Goal: Task Accomplishment & Management: Manage account settings

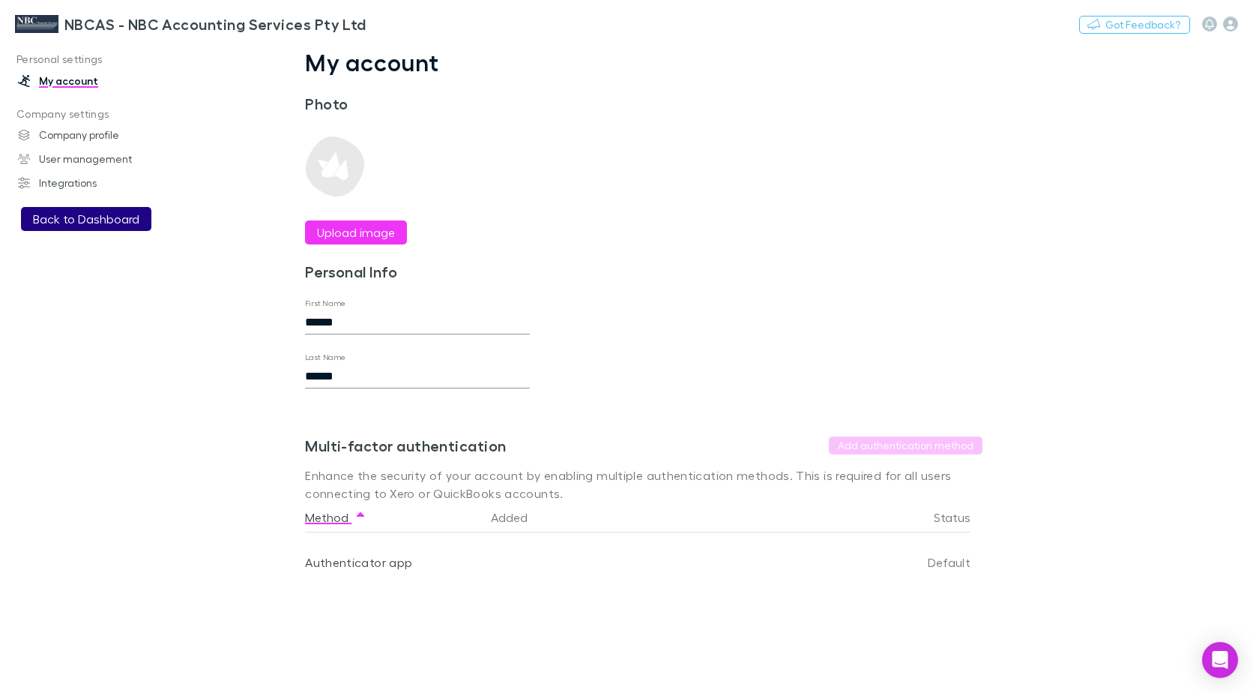
click at [70, 213] on button "Back to Dashboard" at bounding box center [86, 219] width 130 height 24
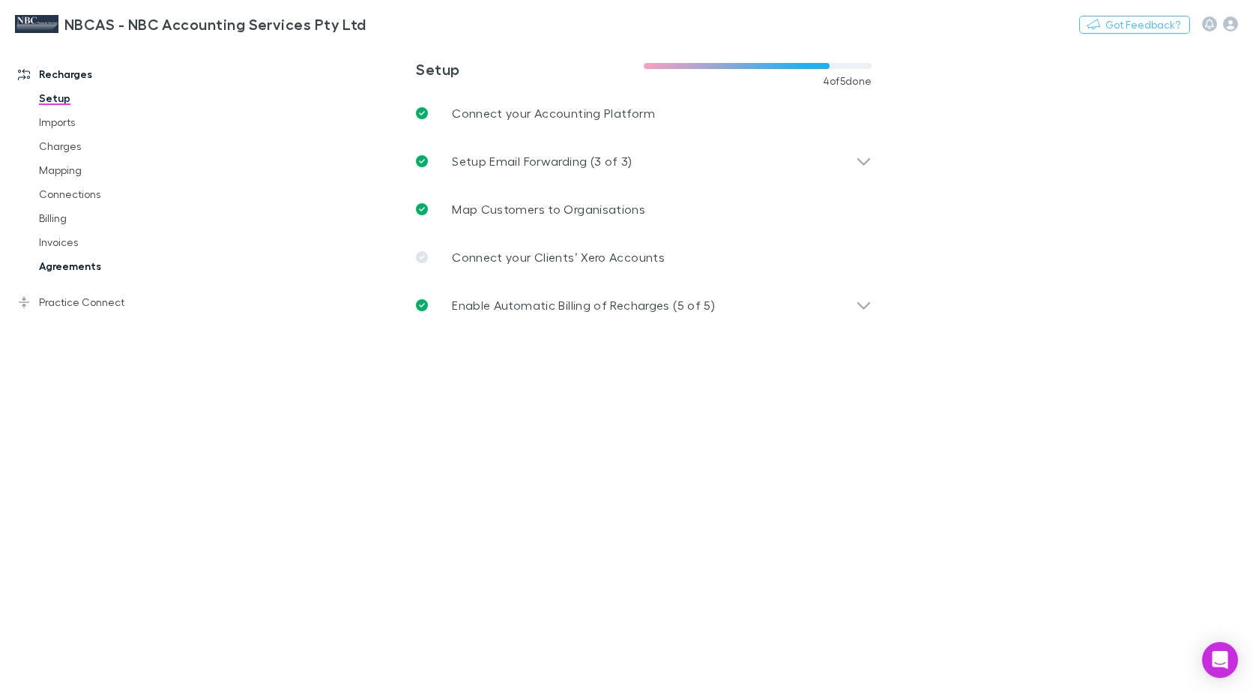
click at [61, 264] on link "Agreements" at bounding box center [111, 266] width 175 height 24
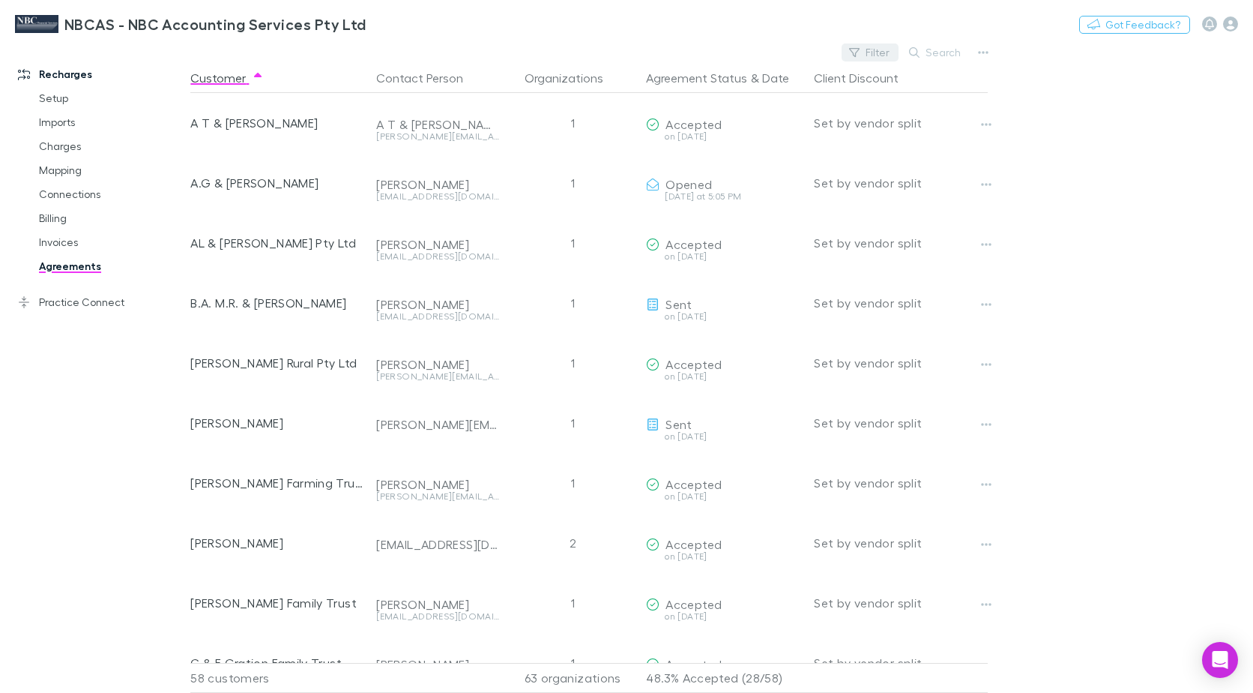
click at [874, 52] on button "Filter" at bounding box center [870, 52] width 57 height 18
type input "****"
click at [951, 45] on div at bounding box center [626, 346] width 1253 height 693
click at [946, 52] on button "Search" at bounding box center [936, 52] width 68 height 18
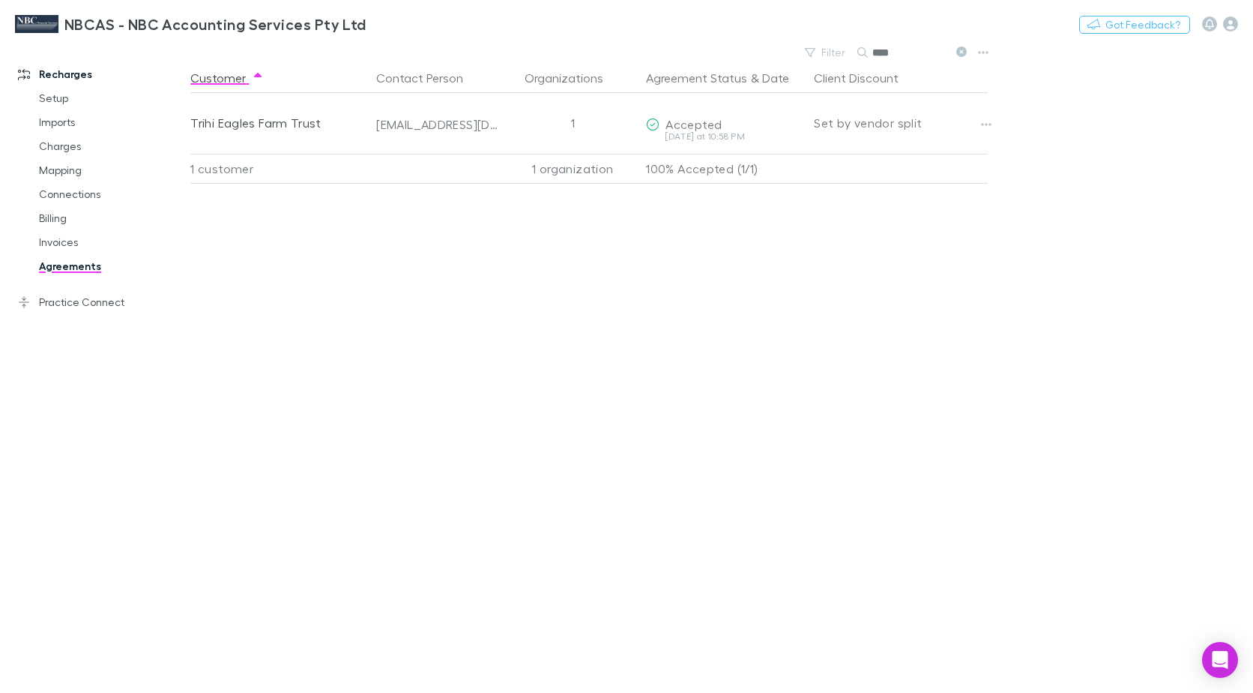
click at [891, 53] on input "****" at bounding box center [910, 52] width 75 height 21
drag, startPoint x: 903, startPoint y: 56, endPoint x: 867, endPoint y: 52, distance: 35.5
click at [867, 52] on div "****" at bounding box center [914, 52] width 112 height 18
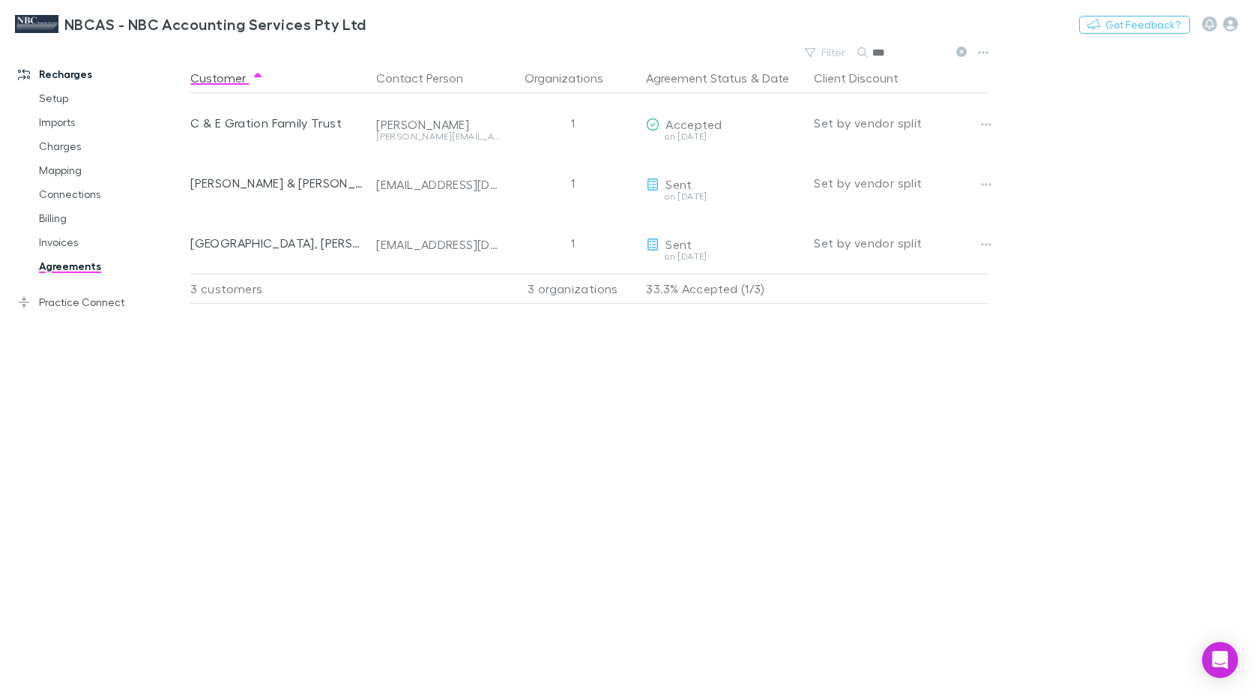
drag, startPoint x: 890, startPoint y: 51, endPoint x: 869, endPoint y: 53, distance: 21.1
click at [869, 53] on div "***" at bounding box center [914, 52] width 112 height 18
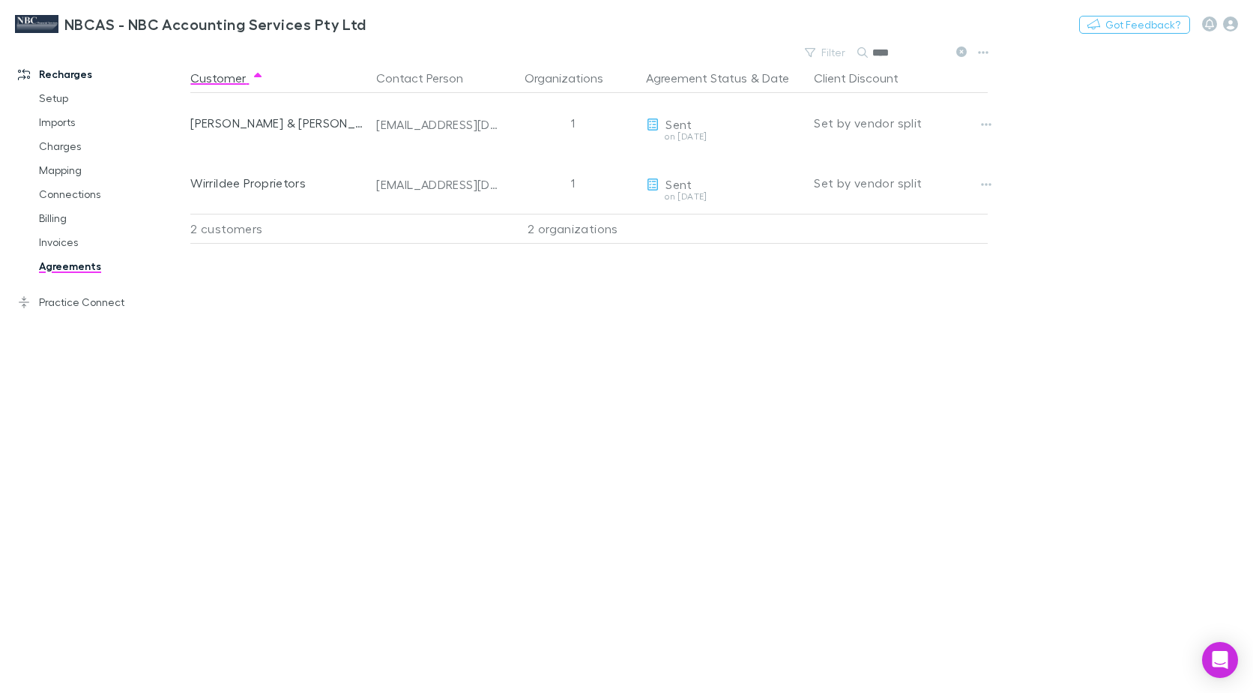
type input "****"
click at [65, 271] on link "Agreements" at bounding box center [111, 266] width 175 height 24
click at [958, 54] on icon at bounding box center [962, 51] width 10 height 10
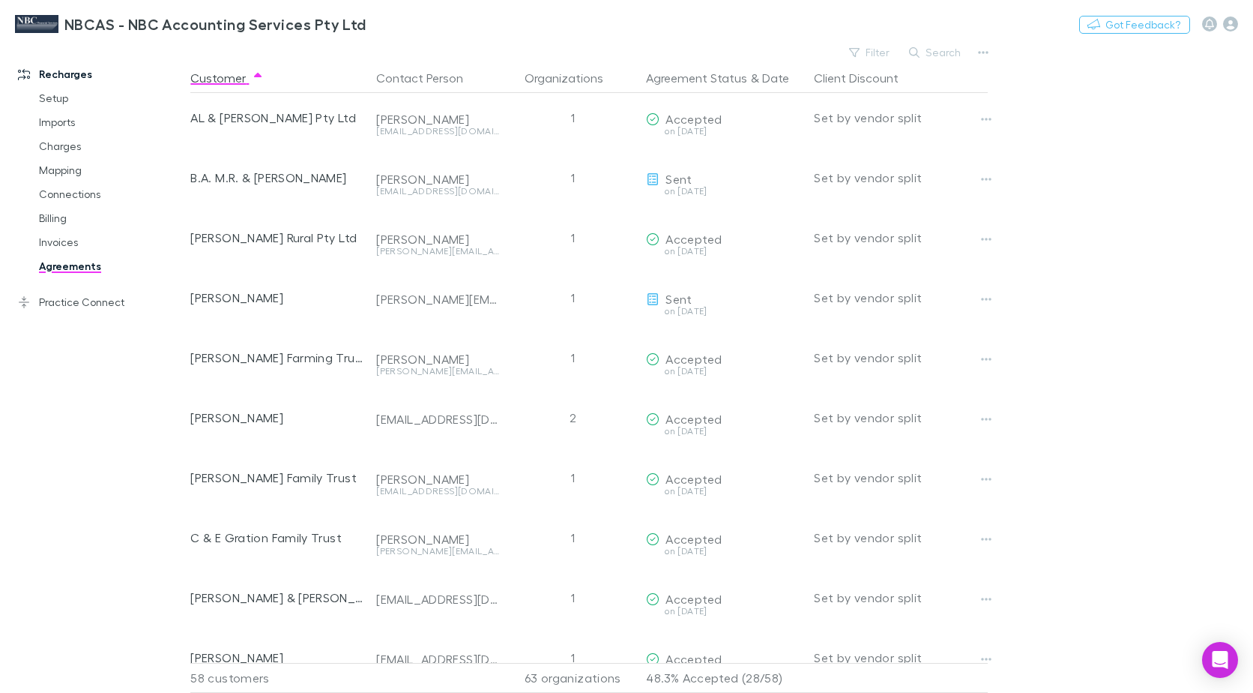
scroll to position [150, 0]
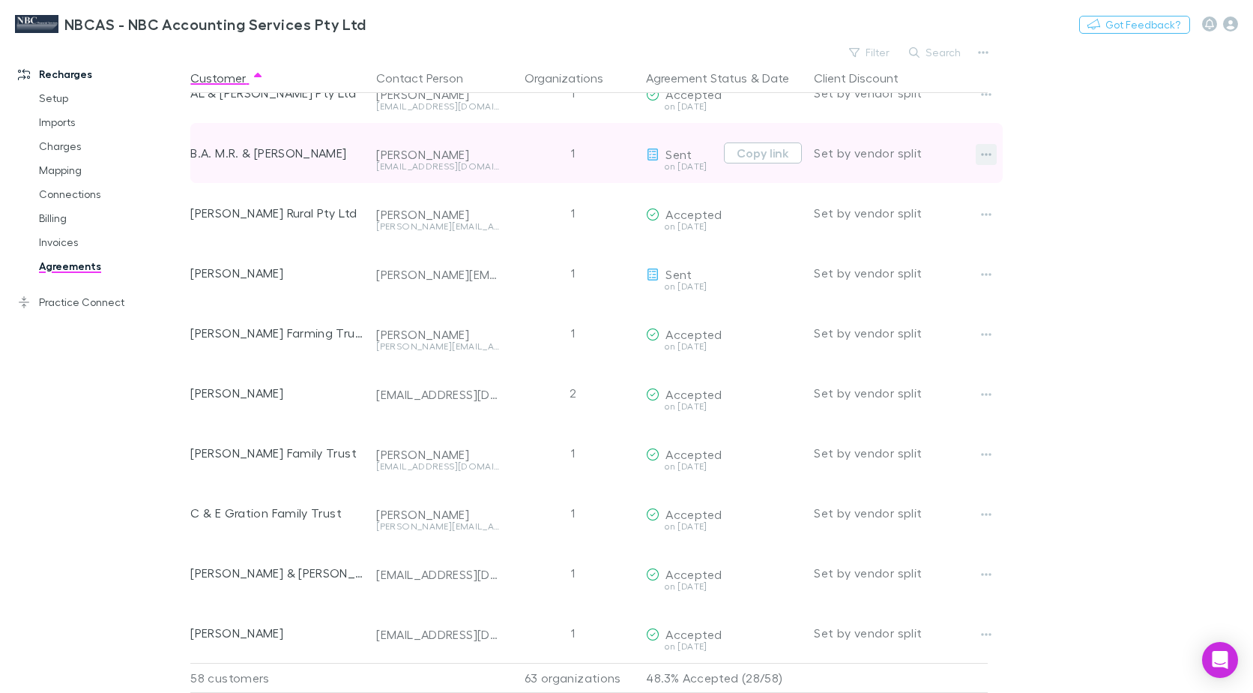
click at [984, 154] on icon "button" at bounding box center [987, 154] width 10 height 3
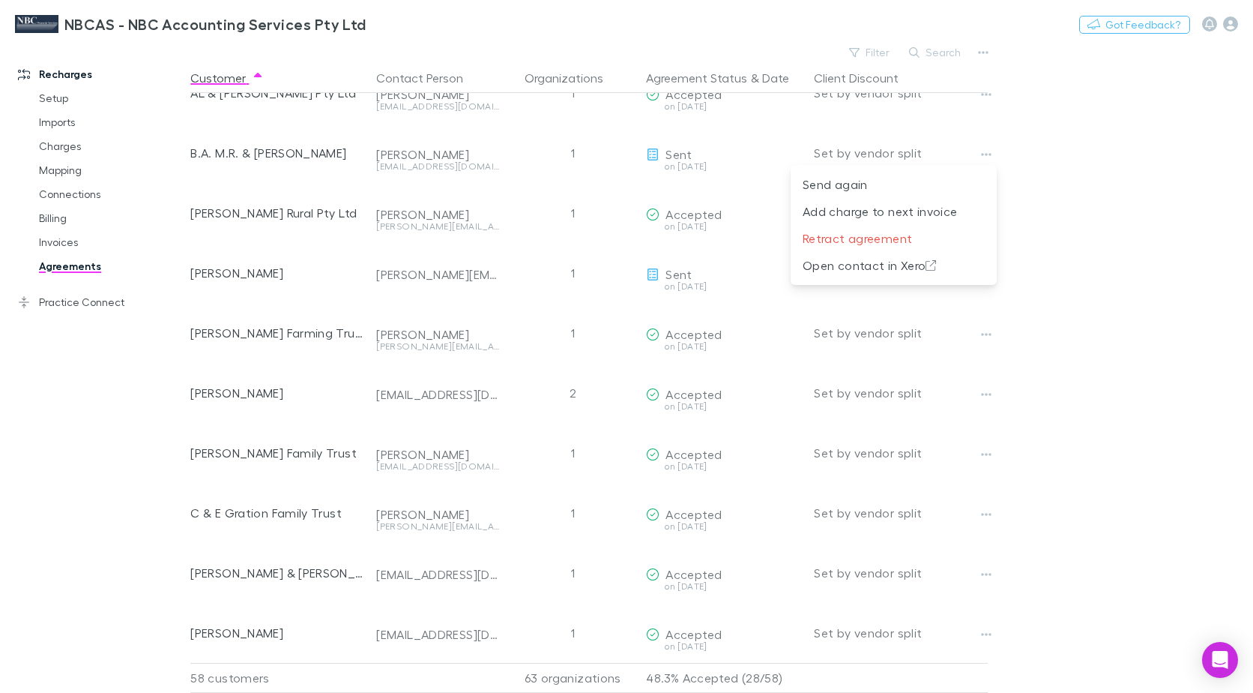
click at [1113, 232] on div at bounding box center [626, 346] width 1253 height 693
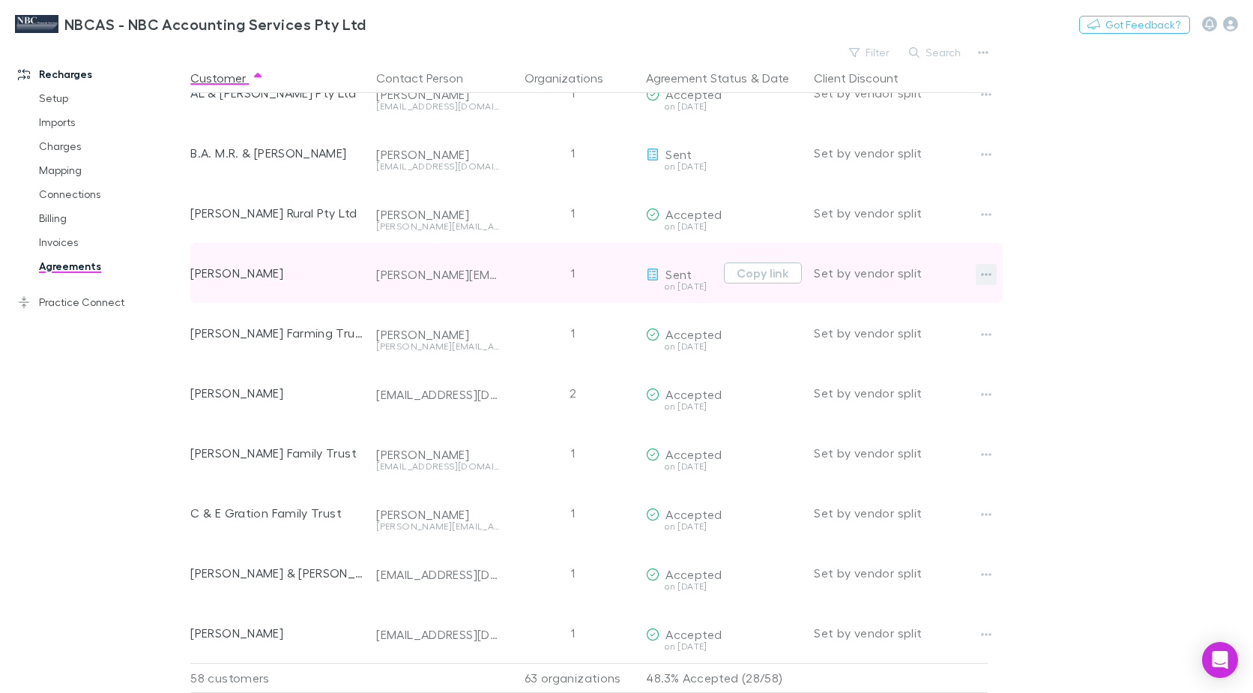
click at [985, 274] on icon "button" at bounding box center [986, 274] width 10 height 12
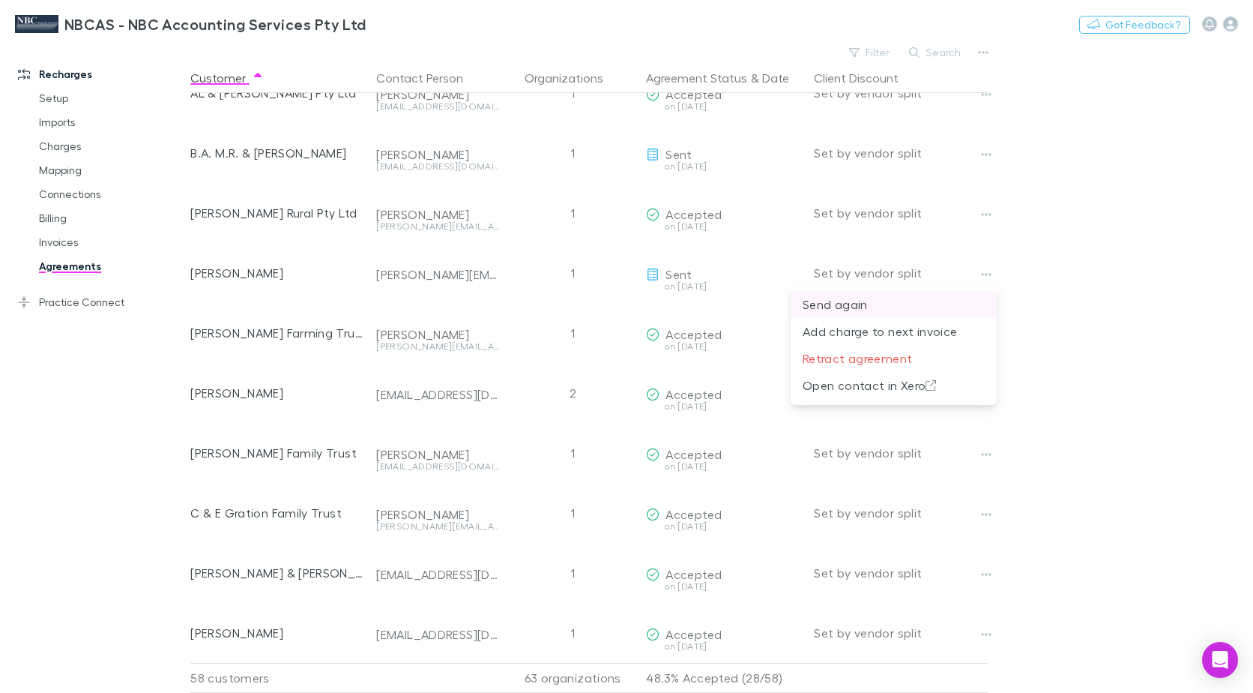
click at [844, 306] on p "Send again" at bounding box center [894, 304] width 182 height 18
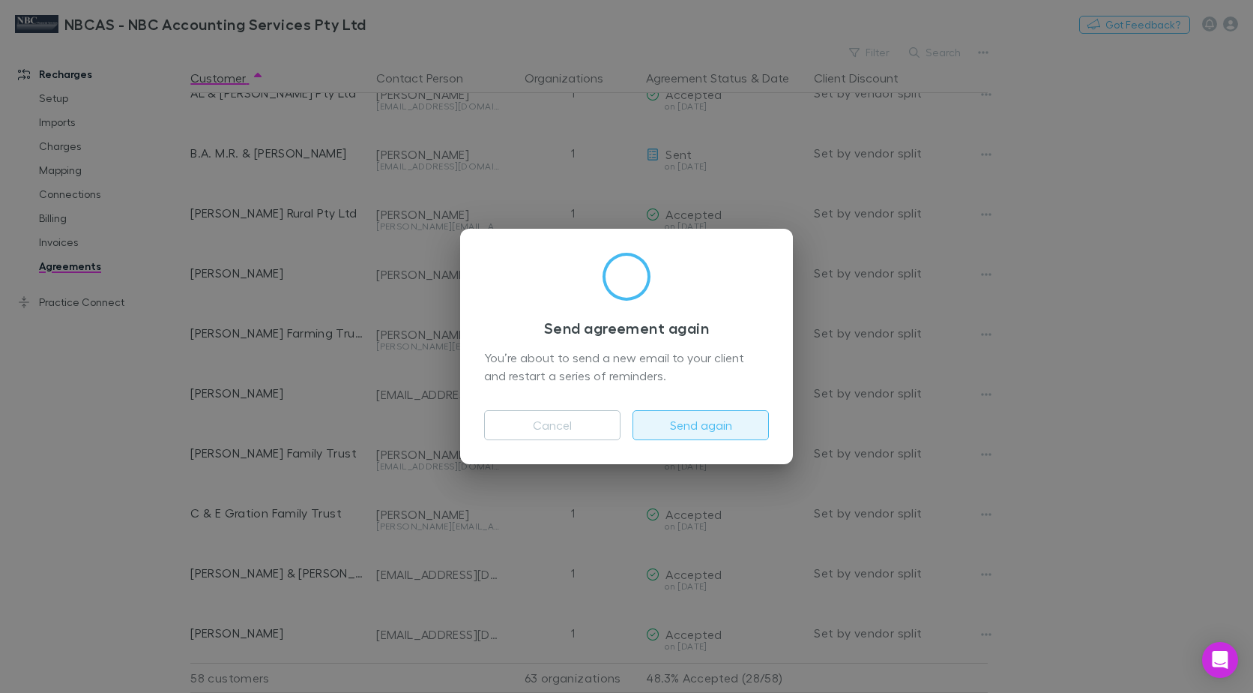
click at [658, 427] on button "Send again" at bounding box center [701, 425] width 136 height 30
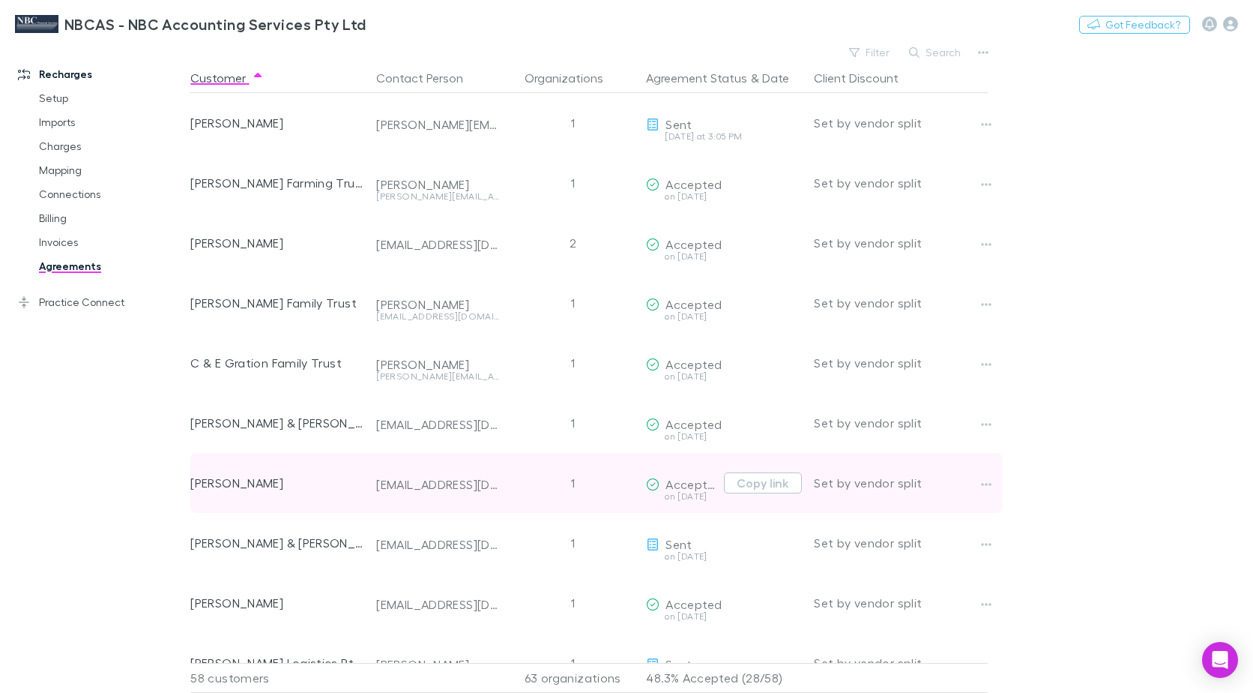
scroll to position [375, 0]
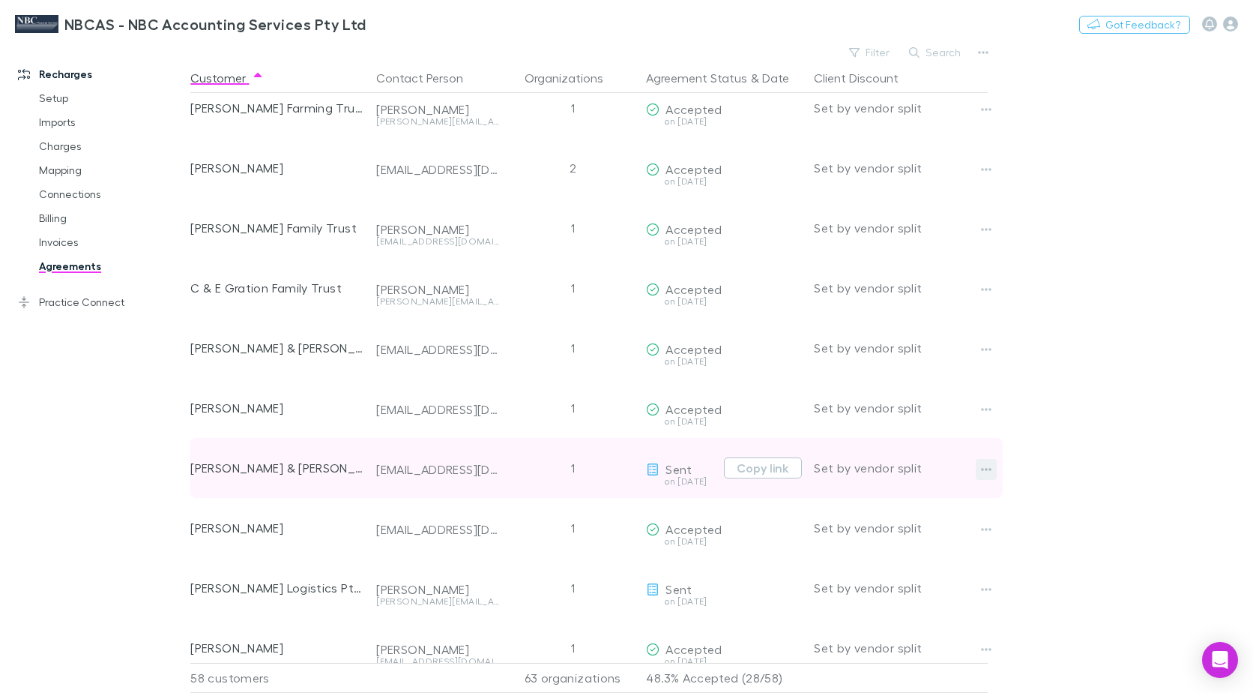
click at [988, 469] on icon "button" at bounding box center [986, 469] width 10 height 12
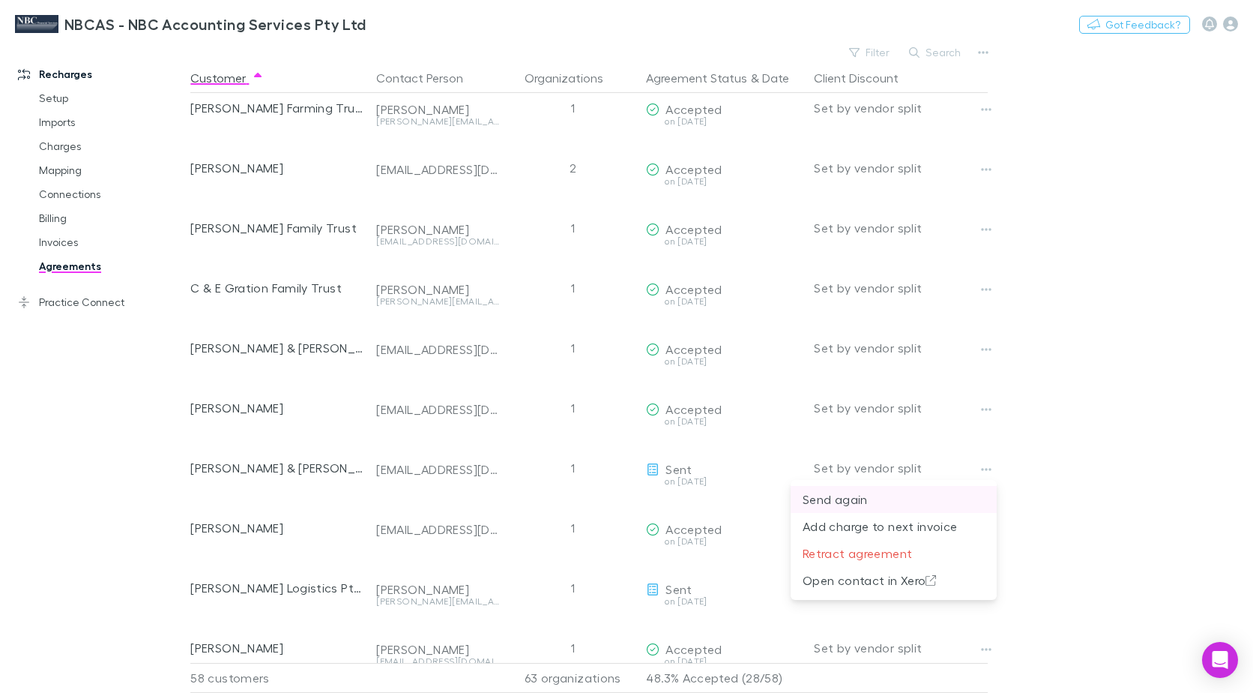
click at [850, 504] on p "Send again" at bounding box center [894, 499] width 182 height 18
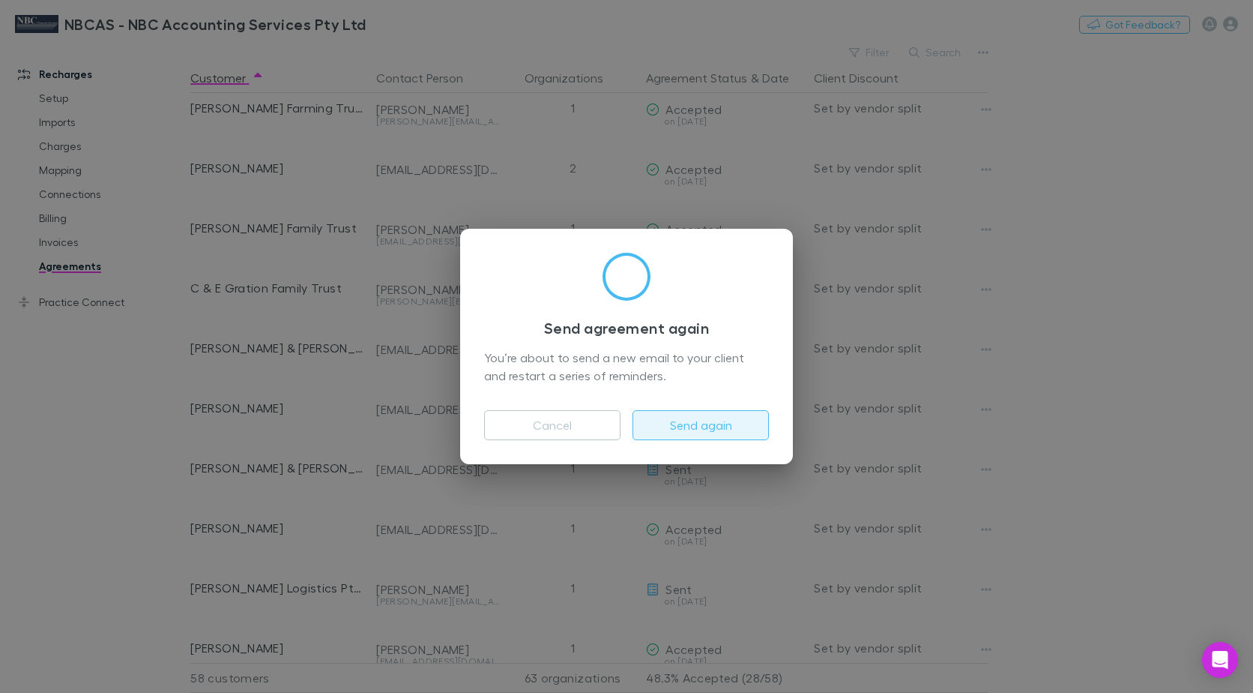
click at [693, 429] on button "Send again" at bounding box center [701, 425] width 136 height 30
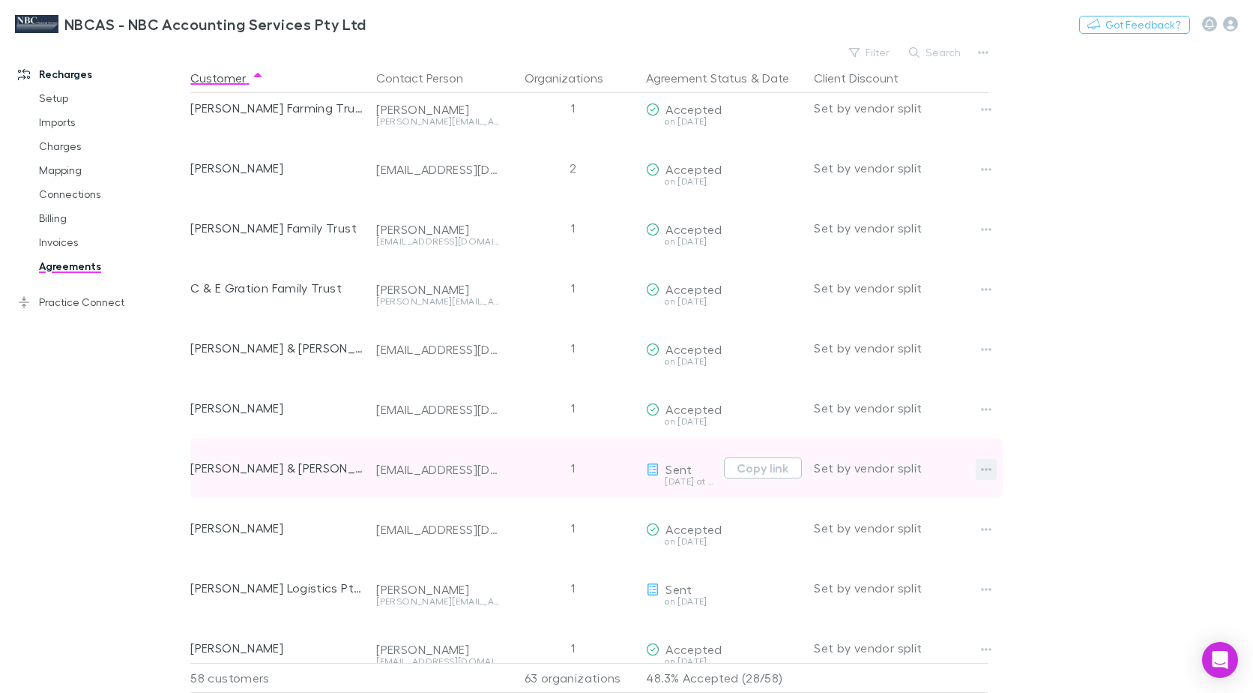
click at [981, 469] on button "button" at bounding box center [986, 469] width 21 height 21
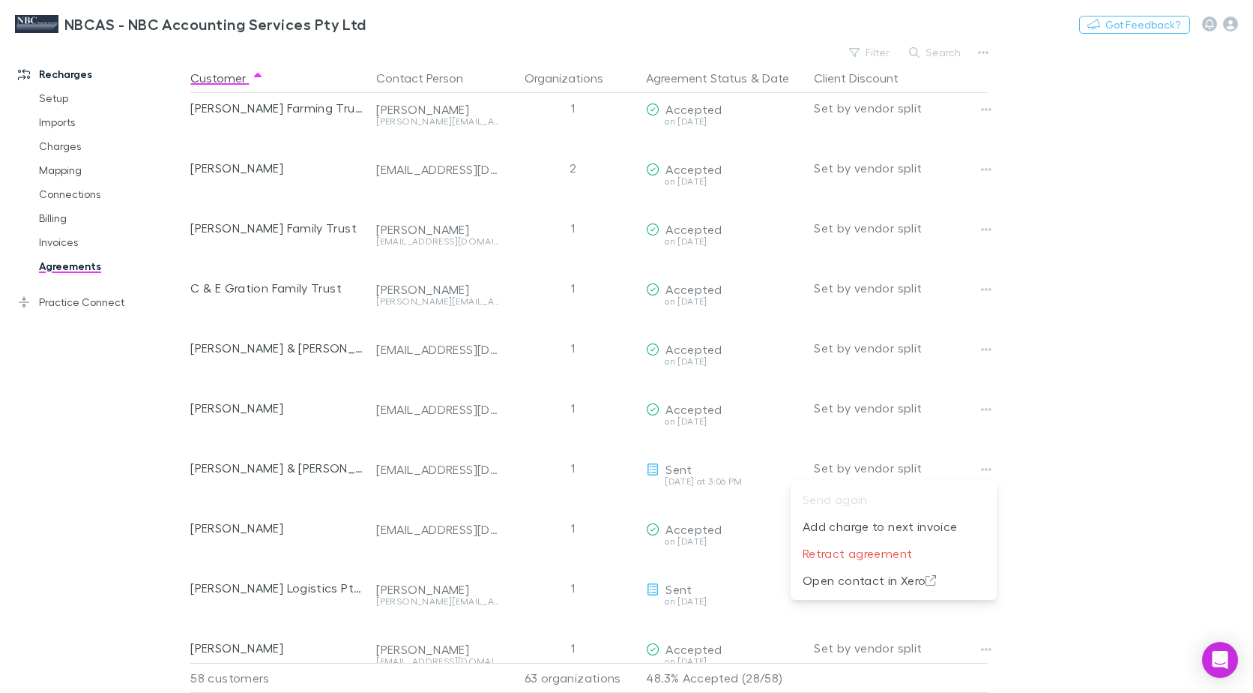
click at [1092, 574] on div at bounding box center [626, 346] width 1253 height 693
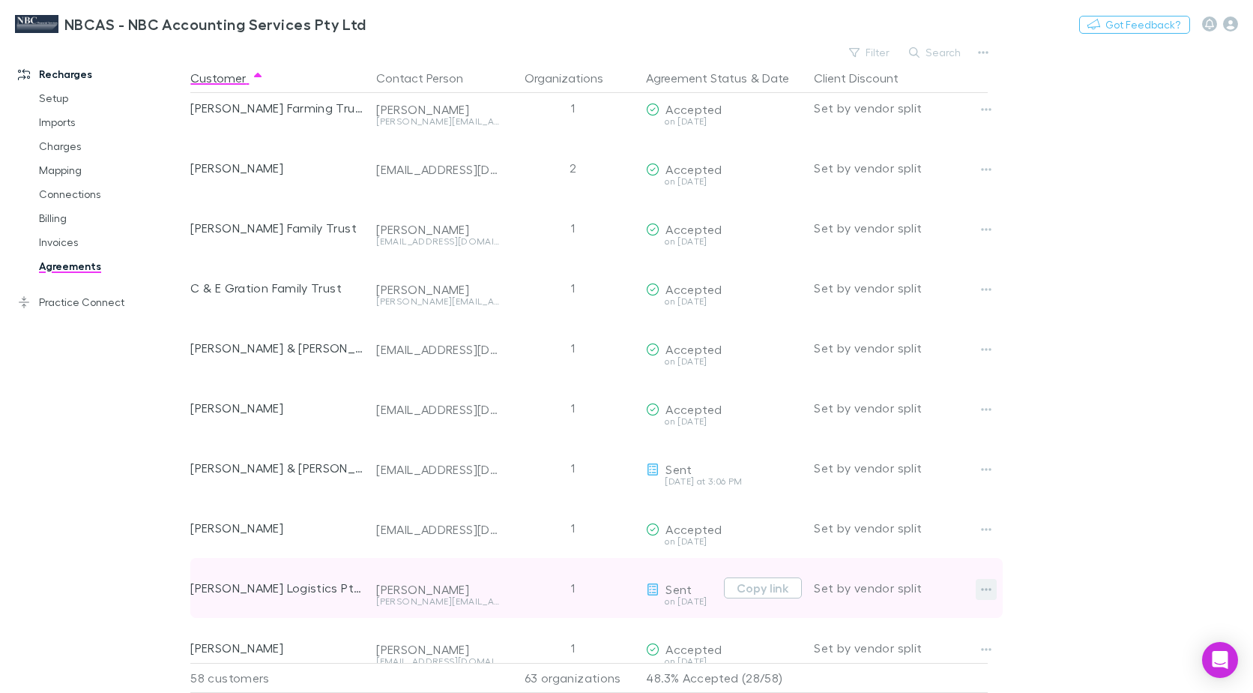
click at [987, 590] on icon "button" at bounding box center [987, 589] width 10 height 3
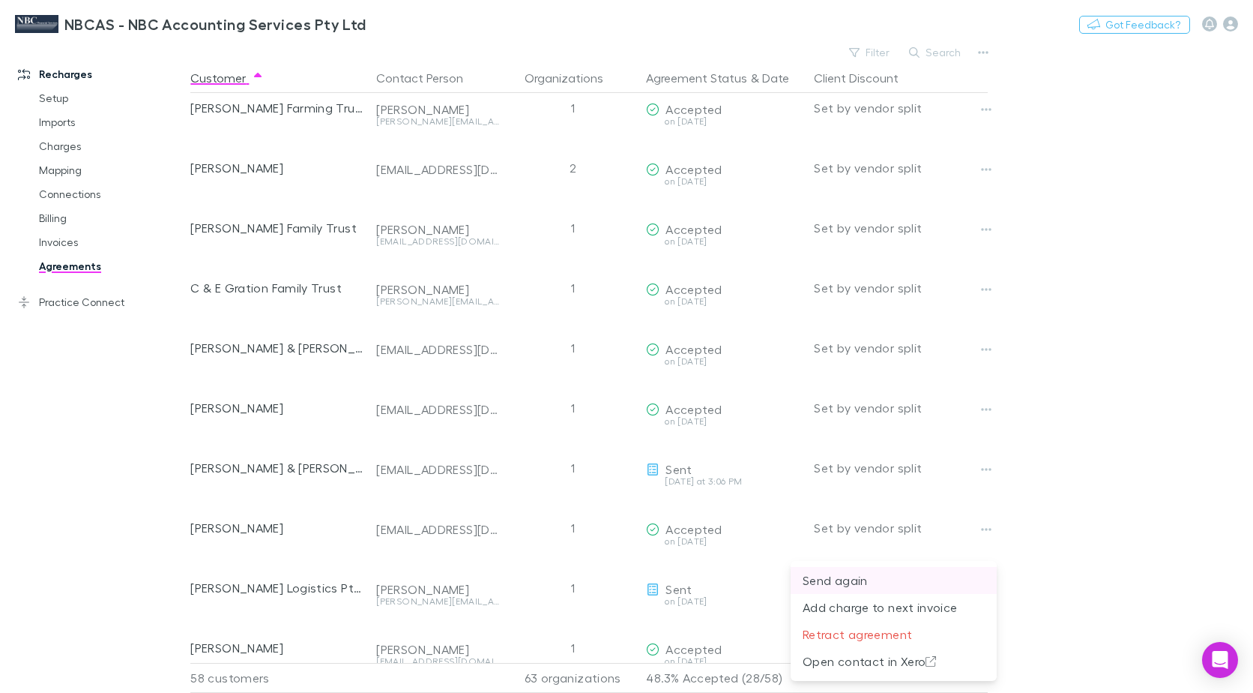
click at [855, 584] on p "Send again" at bounding box center [894, 580] width 182 height 18
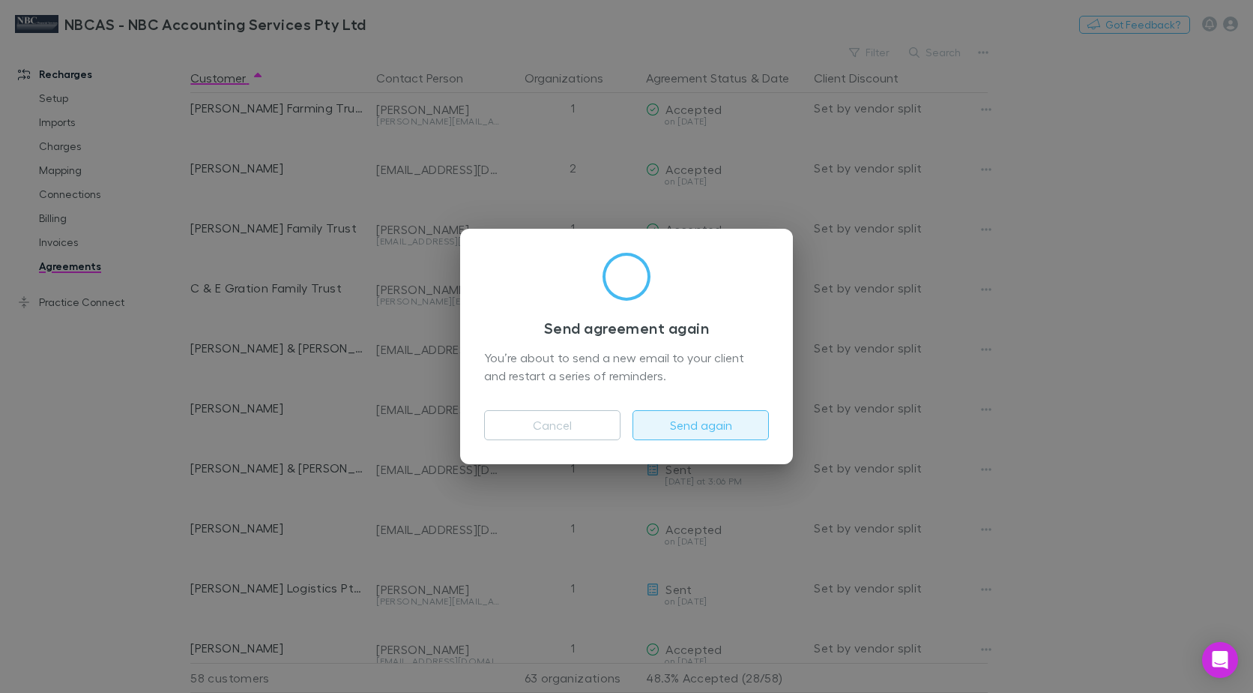
click at [687, 436] on button "Send again" at bounding box center [701, 425] width 136 height 30
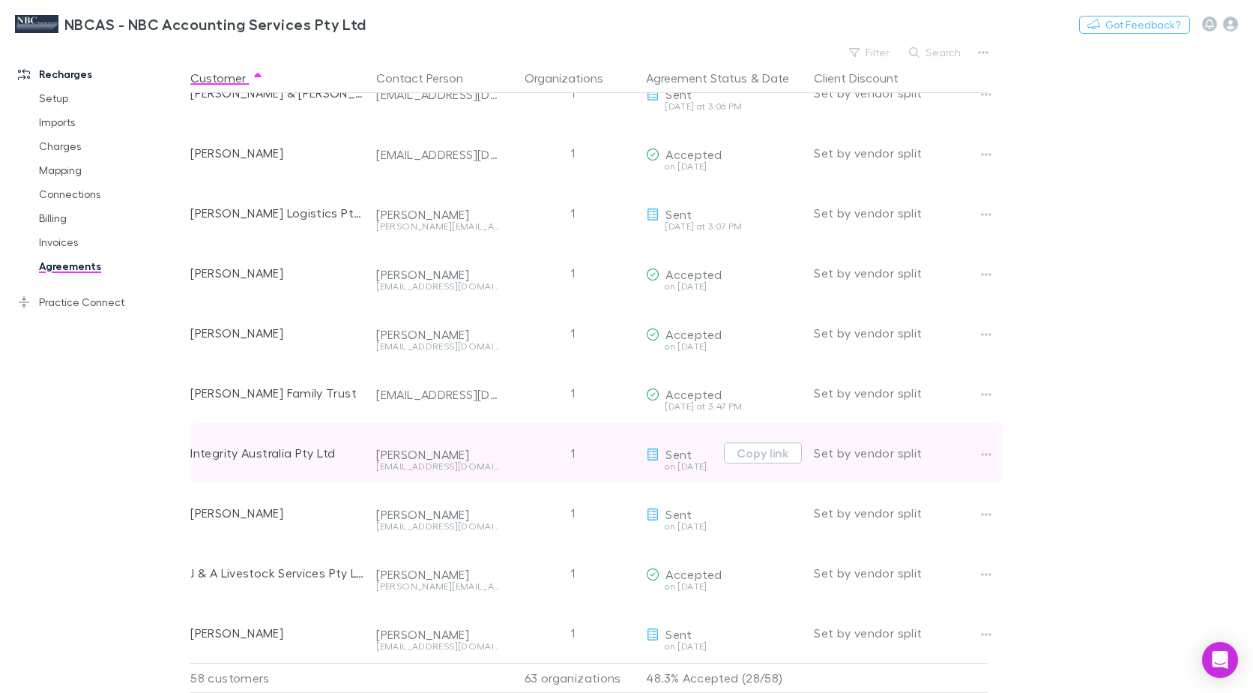
scroll to position [825, 0]
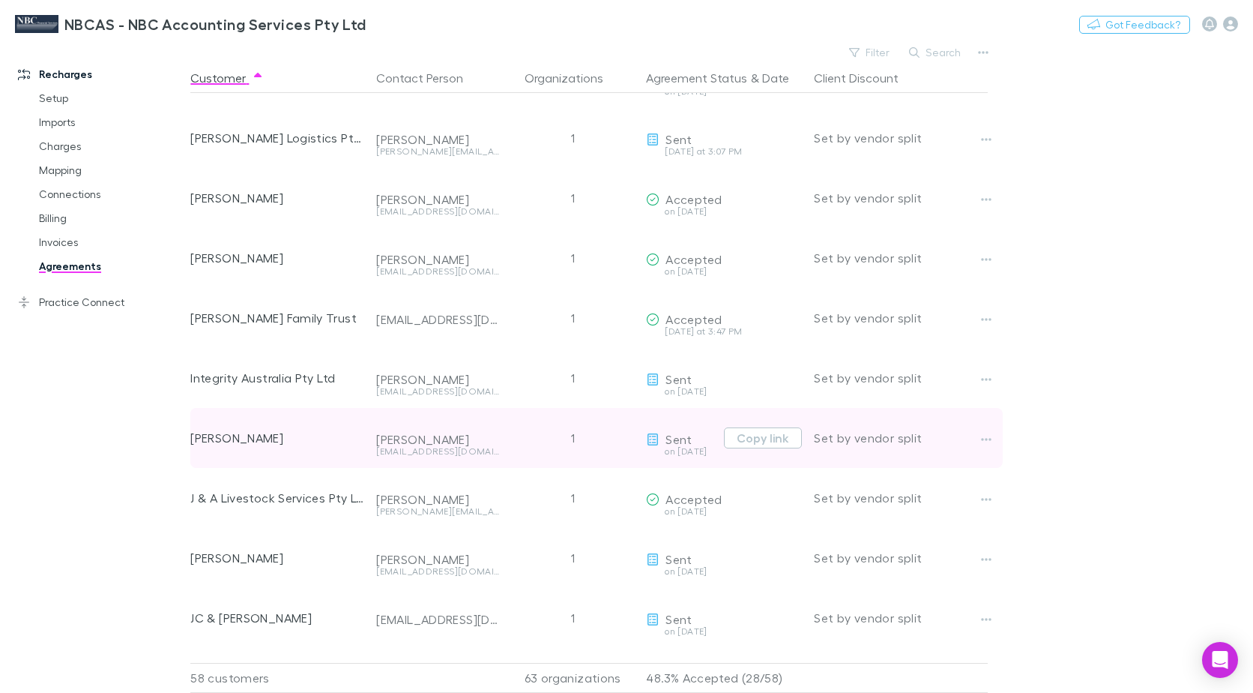
click at [1001, 438] on div at bounding box center [1000, 438] width 48 height 60
click at [992, 442] on icon "button" at bounding box center [986, 439] width 10 height 12
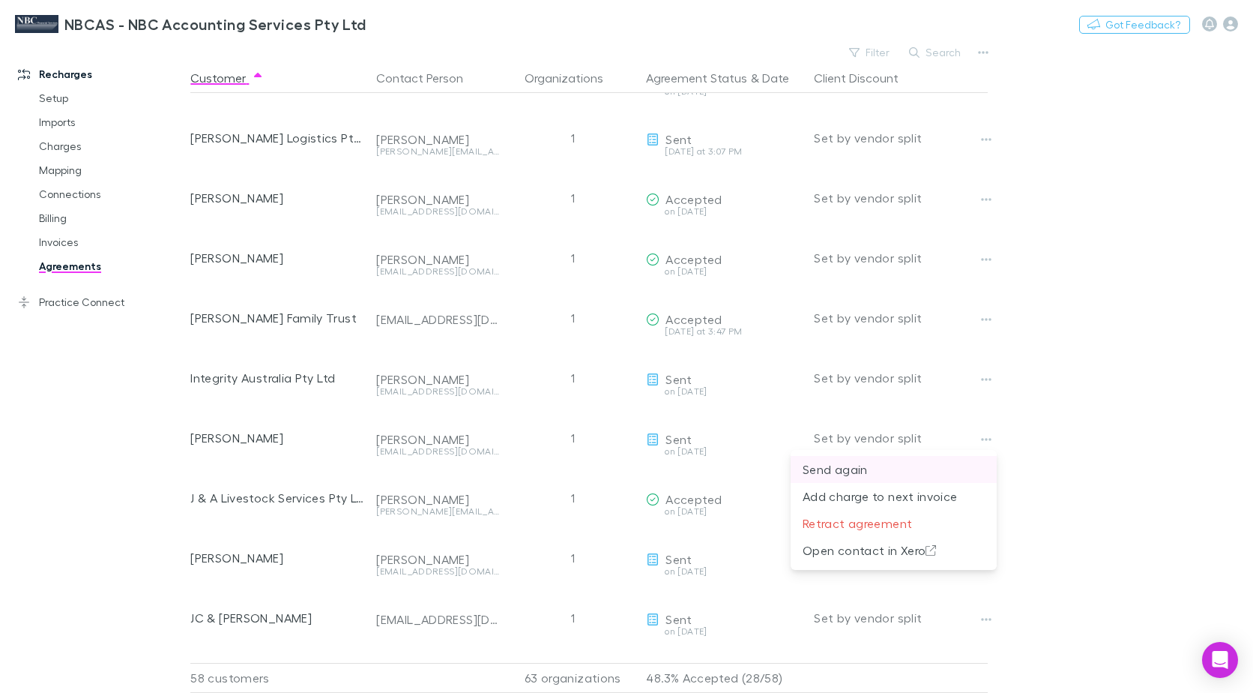
click at [871, 472] on p "Send again" at bounding box center [894, 469] width 182 height 18
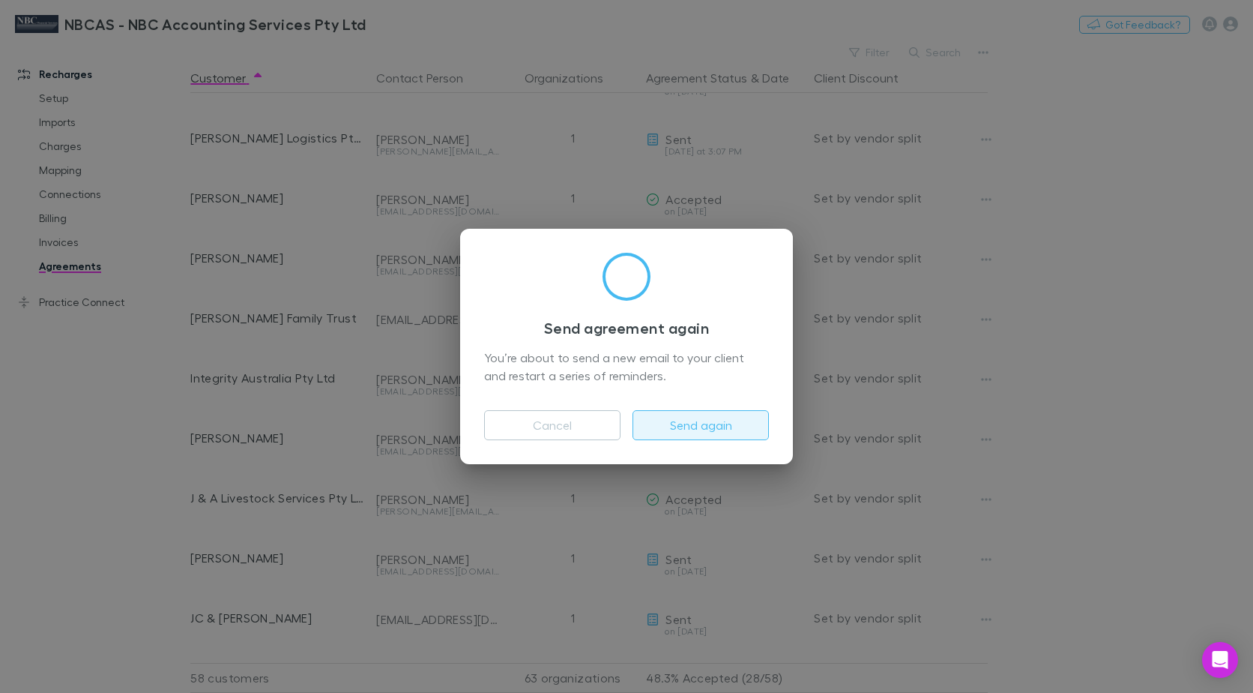
click at [689, 418] on button "Send again" at bounding box center [701, 425] width 136 height 30
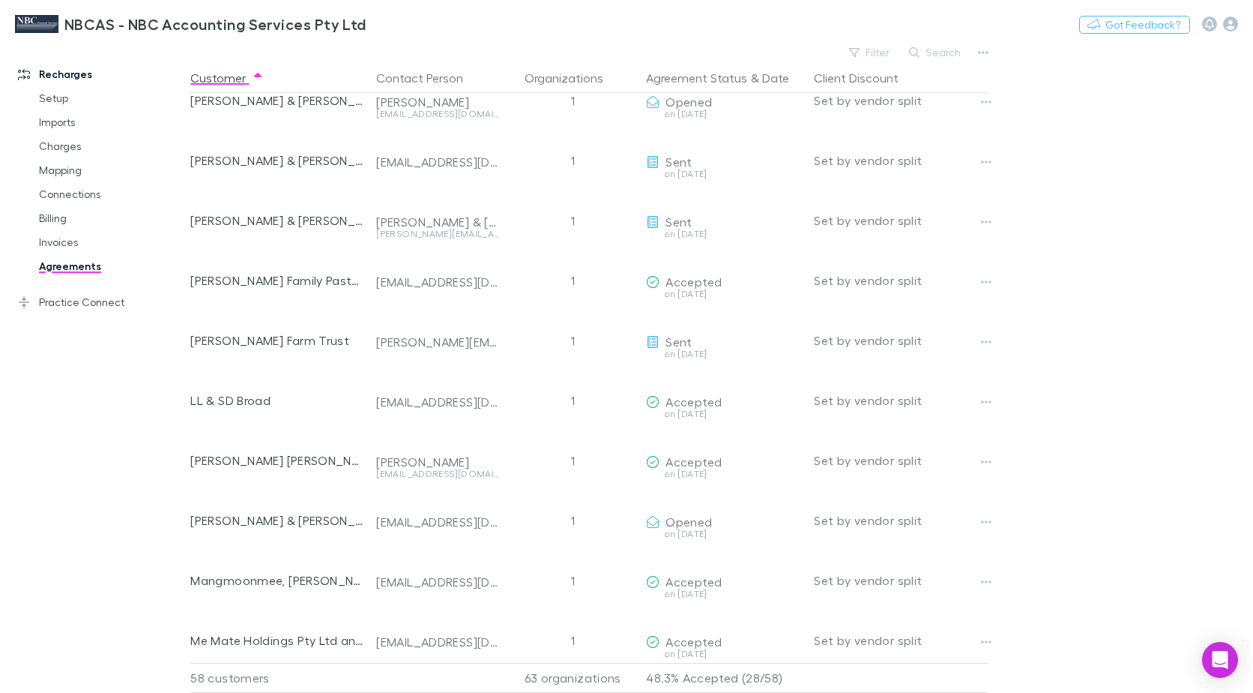
scroll to position [1424, 0]
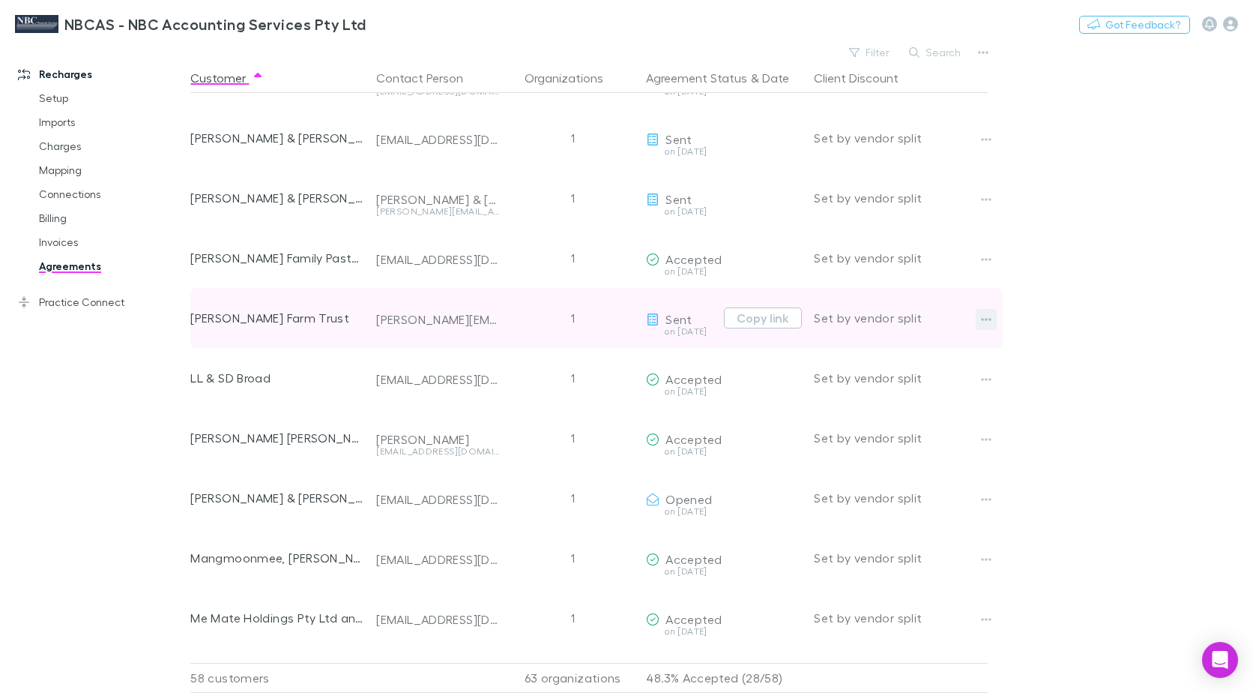
click at [990, 320] on icon "button" at bounding box center [987, 319] width 10 height 3
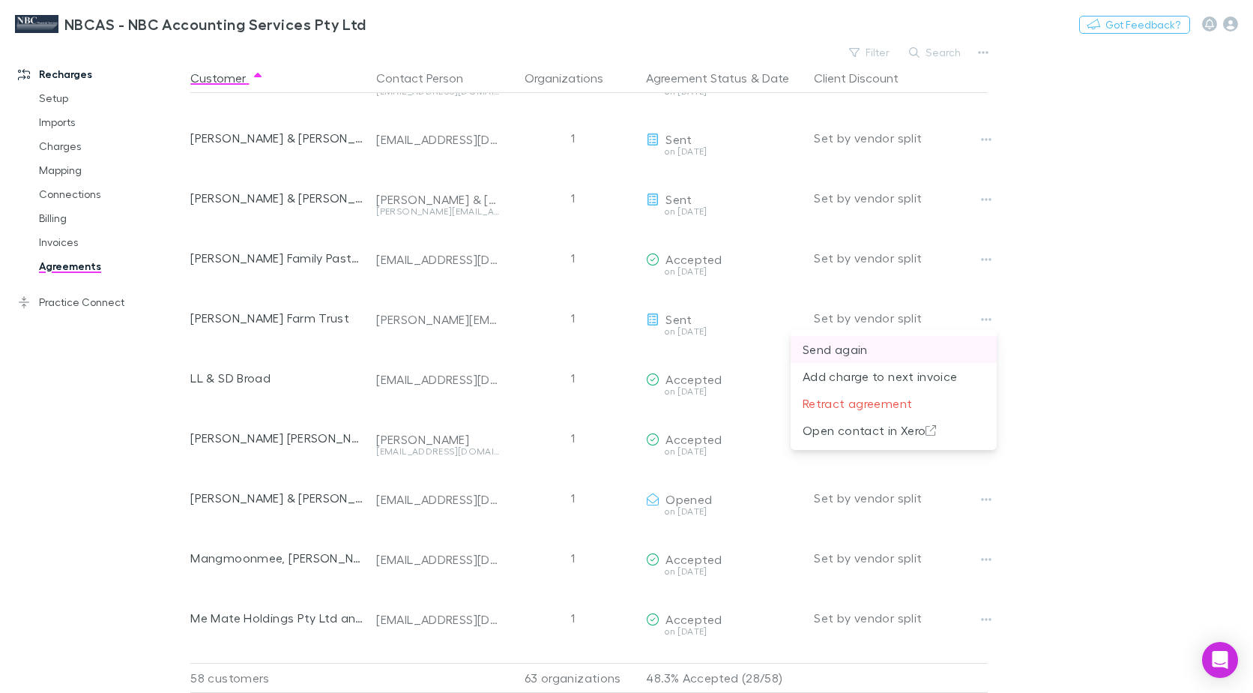
click at [859, 356] on p "Send again" at bounding box center [894, 349] width 182 height 18
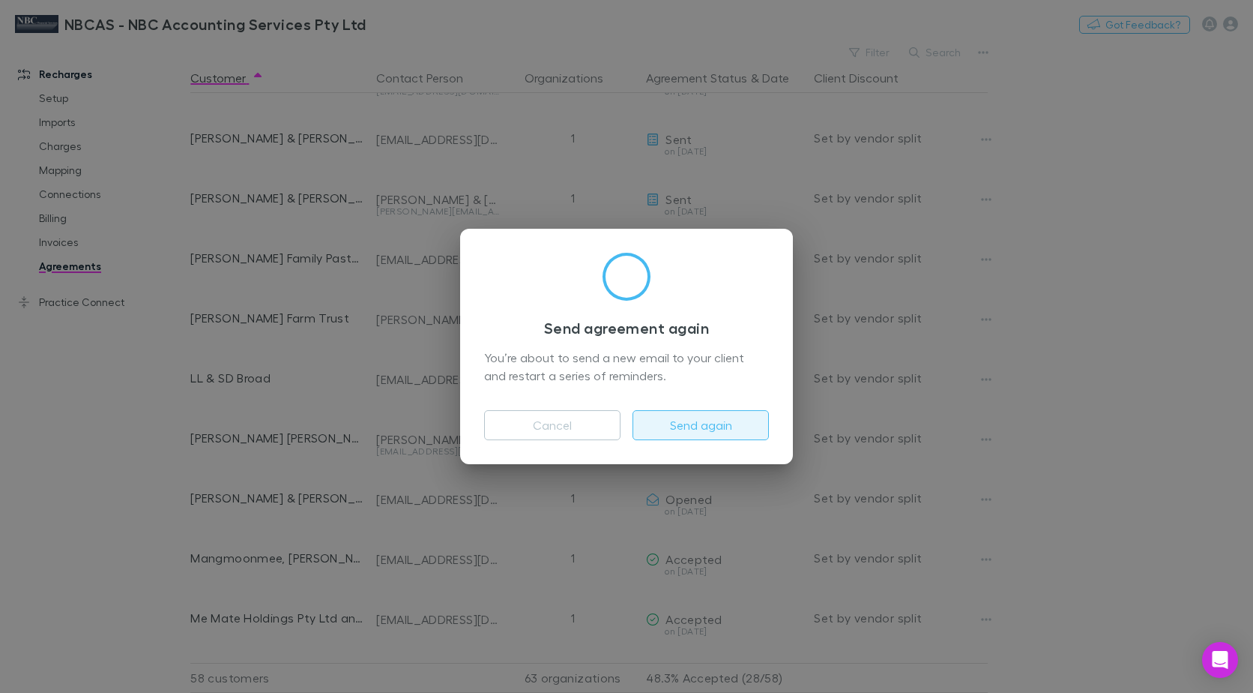
click at [710, 424] on button "Send again" at bounding box center [701, 425] width 136 height 30
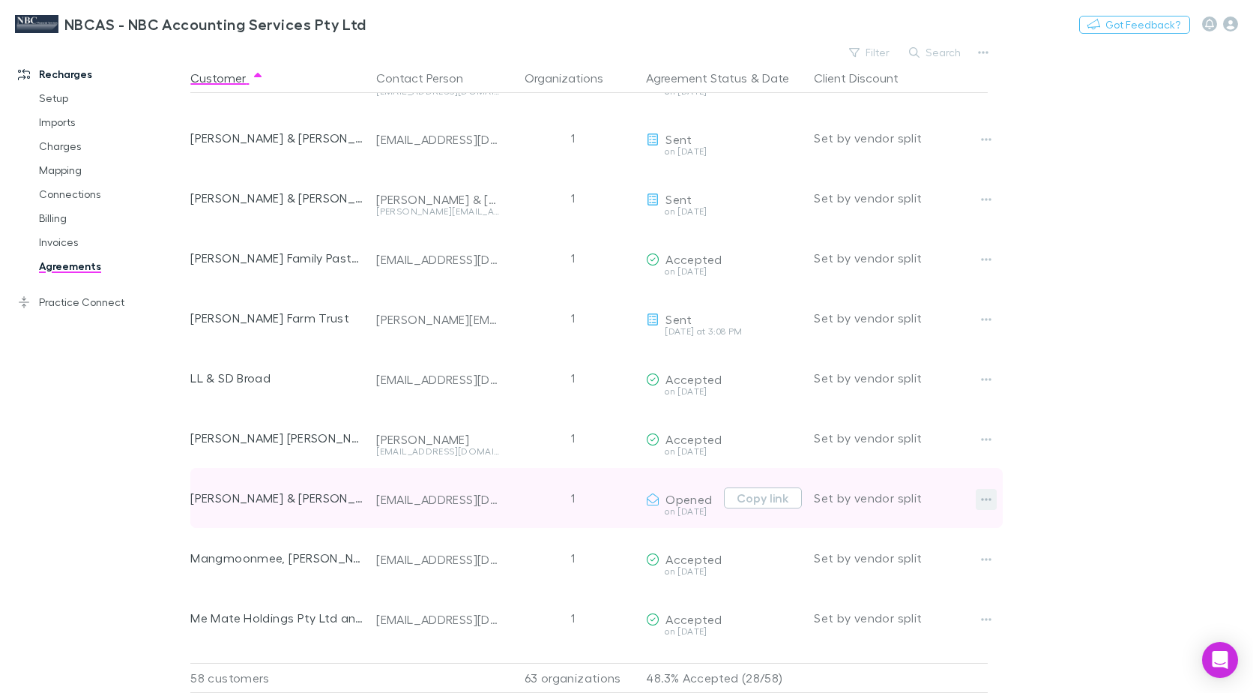
click at [990, 501] on icon "button" at bounding box center [986, 499] width 10 height 12
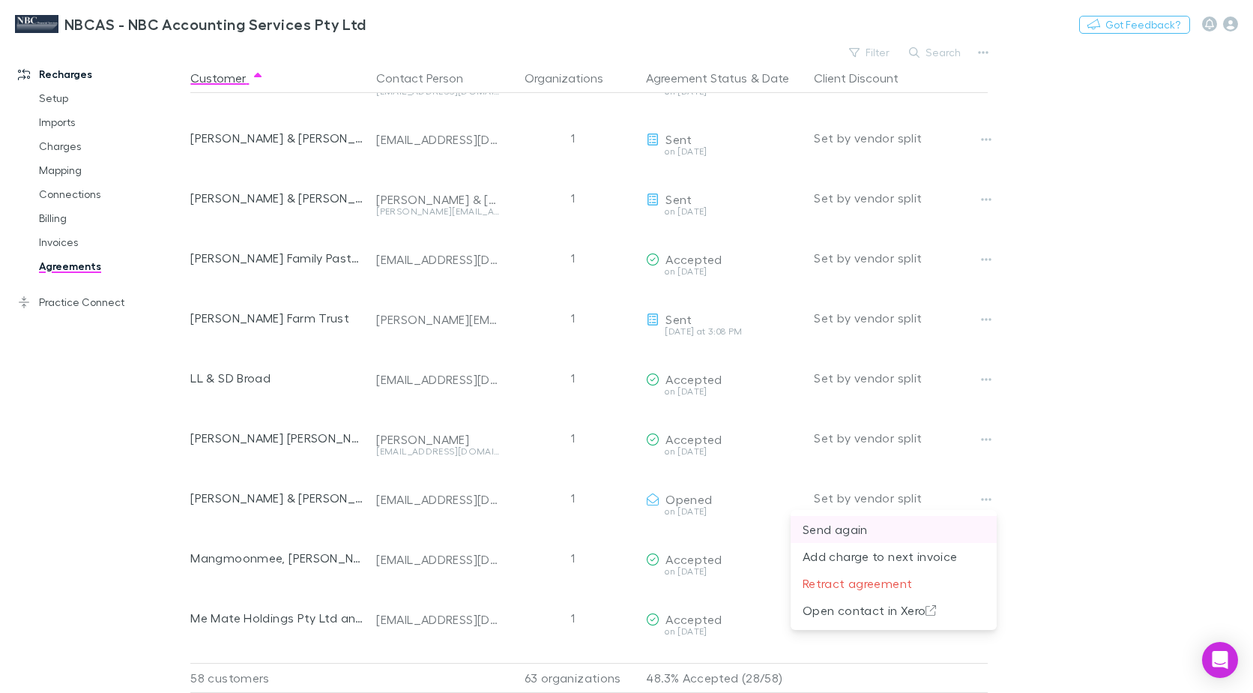
click at [852, 531] on p "Send again" at bounding box center [894, 529] width 182 height 18
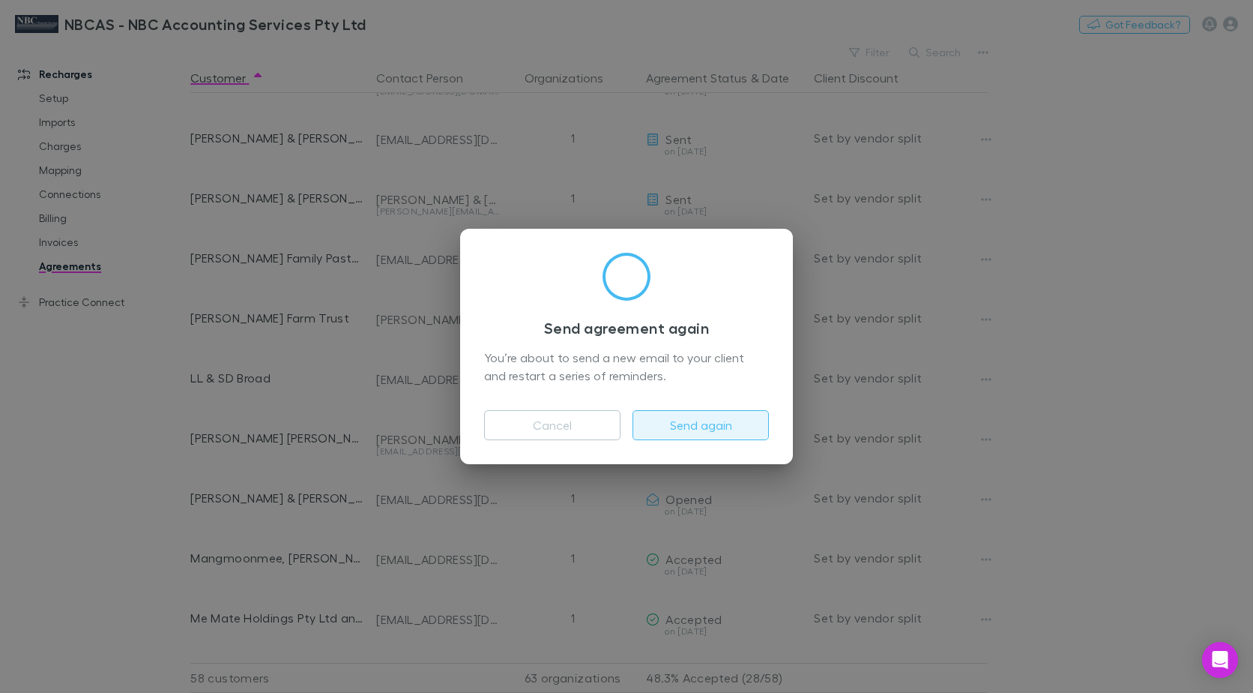
click at [736, 420] on button "Send again" at bounding box center [701, 425] width 136 height 30
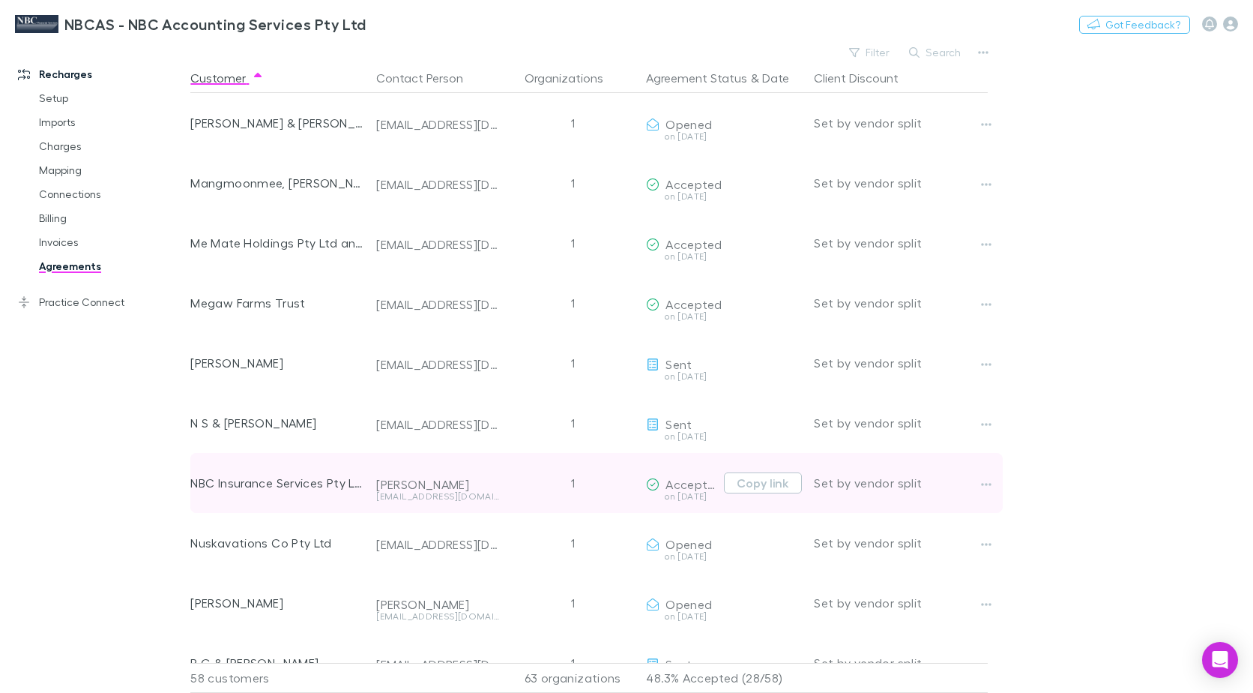
scroll to position [1874, 0]
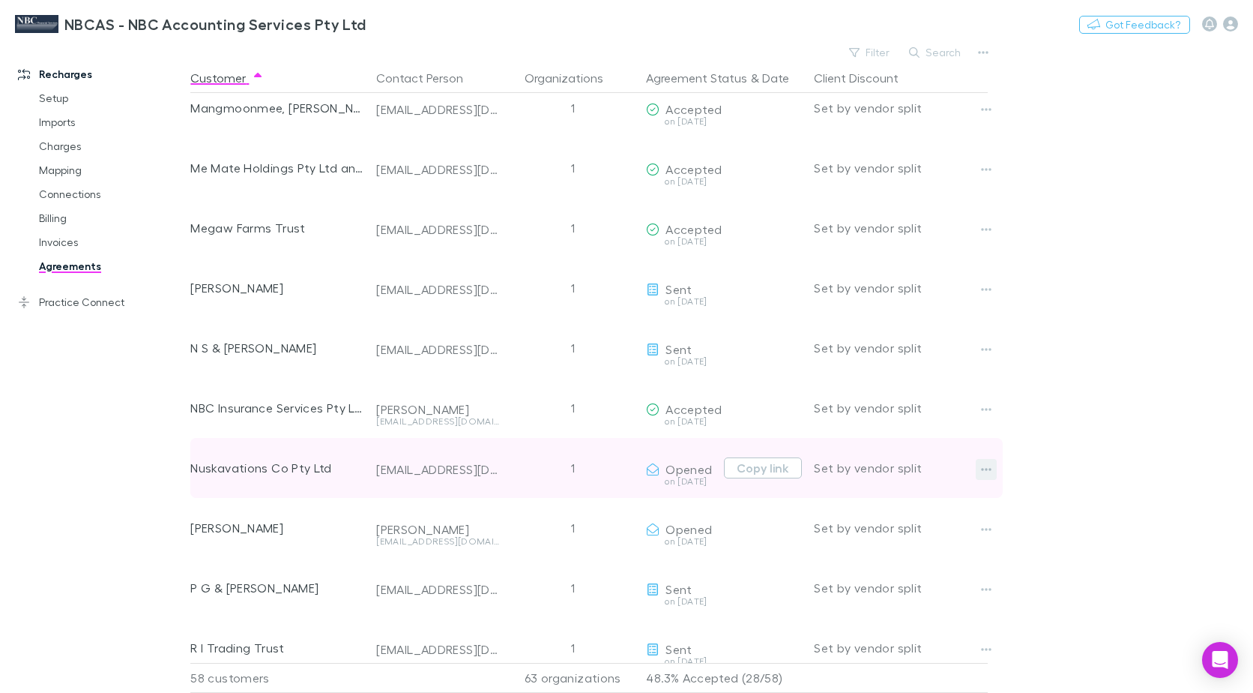
click at [983, 466] on icon "button" at bounding box center [986, 469] width 10 height 12
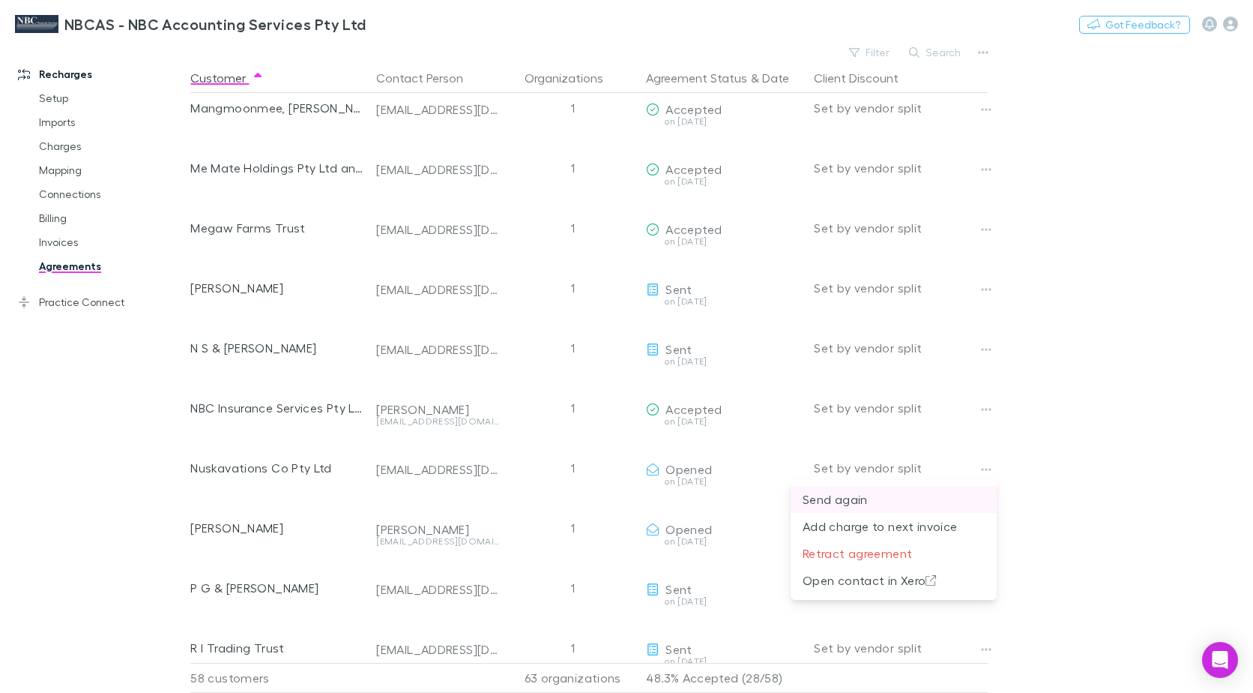
click at [852, 497] on p "Send again" at bounding box center [894, 499] width 182 height 18
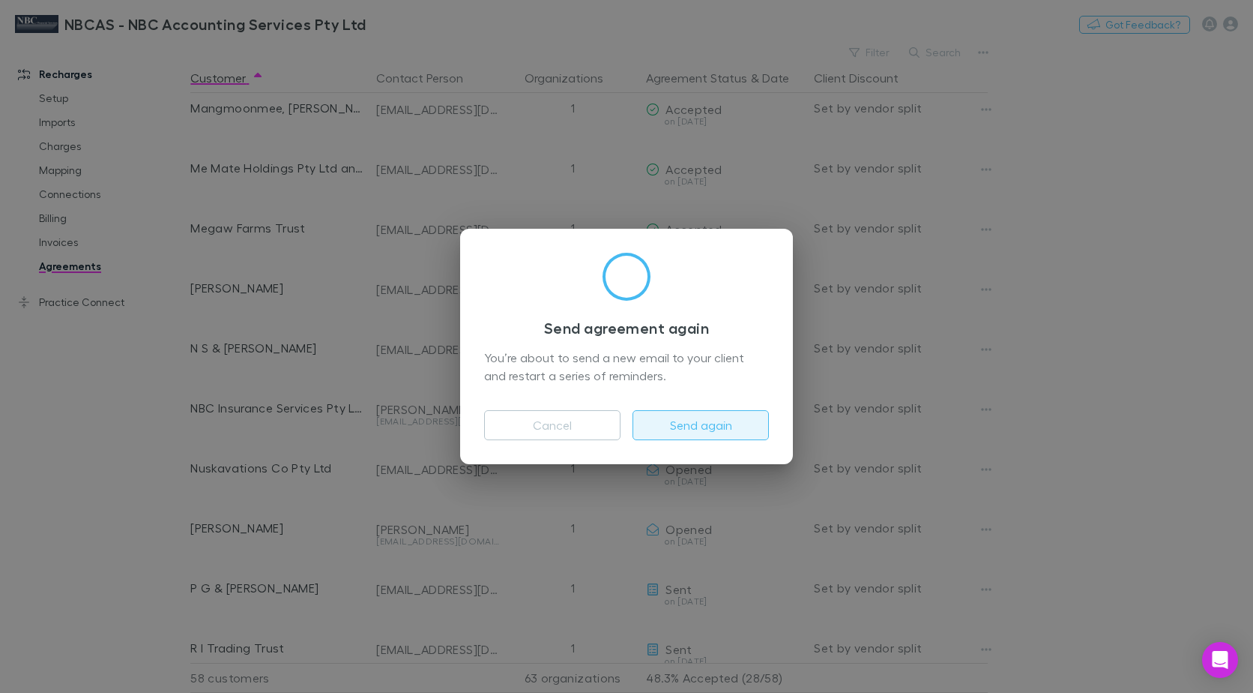
click at [720, 430] on button "Send again" at bounding box center [701, 425] width 136 height 30
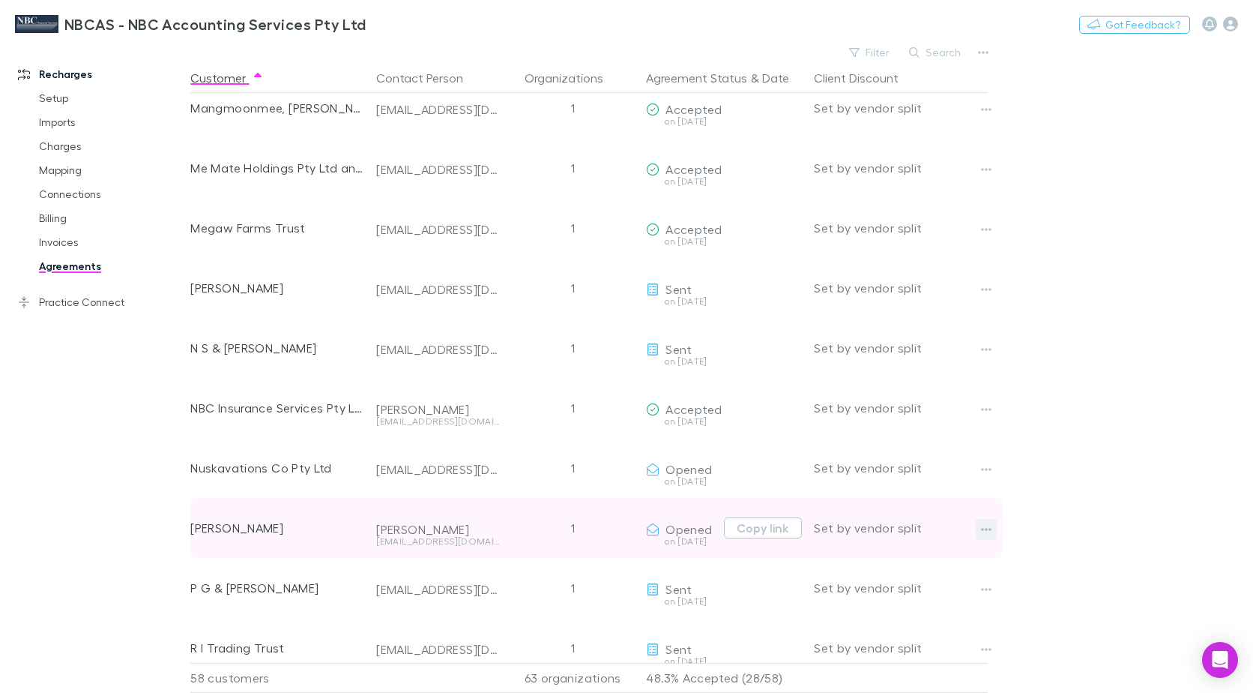
click at [990, 529] on icon "button" at bounding box center [987, 529] width 10 height 3
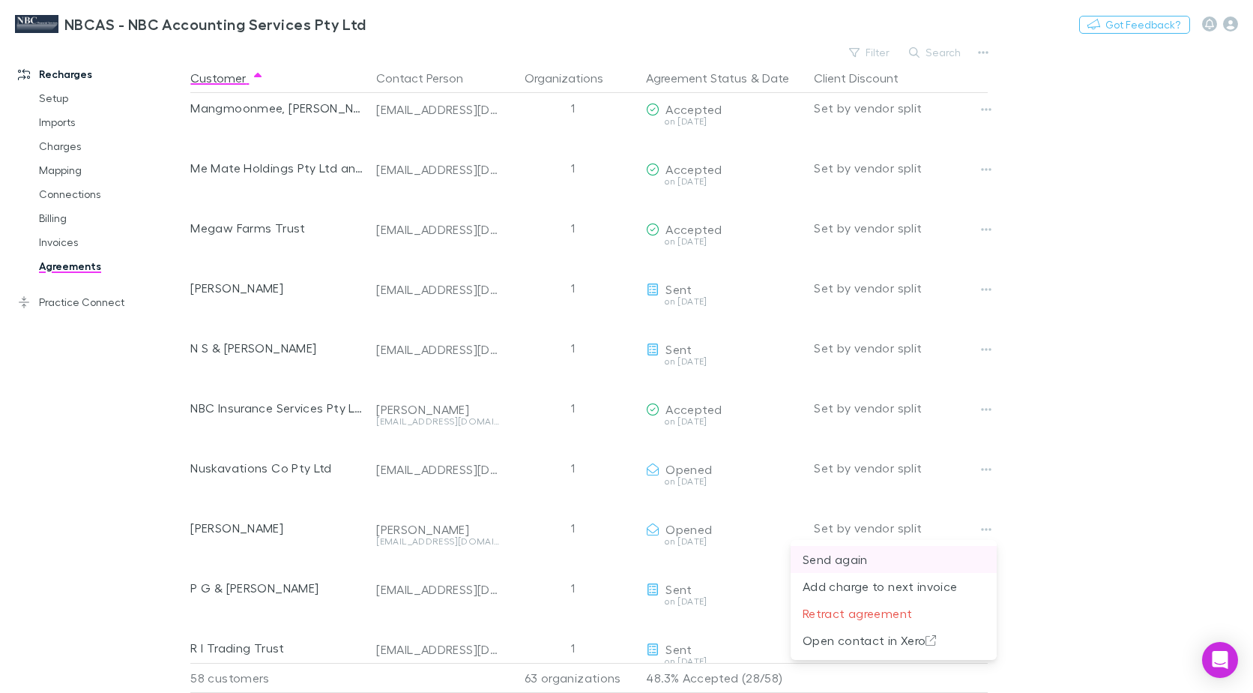
click at [846, 562] on p "Send again" at bounding box center [894, 559] width 182 height 18
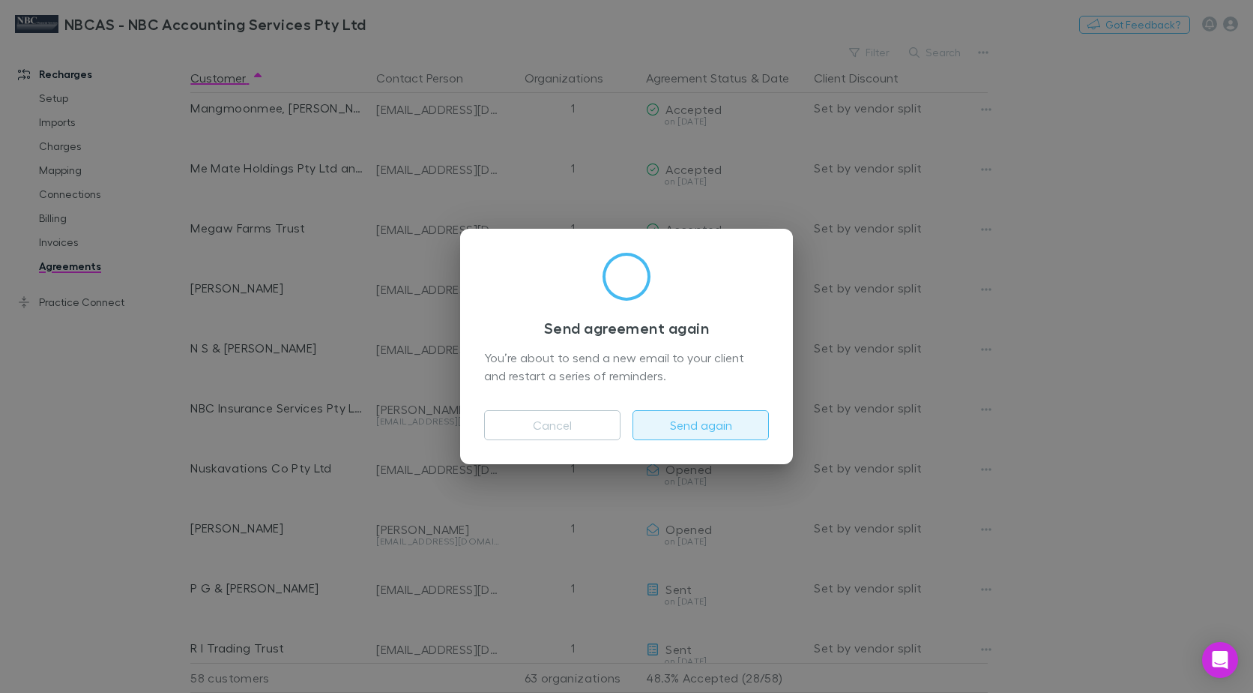
click at [673, 427] on button "Send again" at bounding box center [701, 425] width 136 height 30
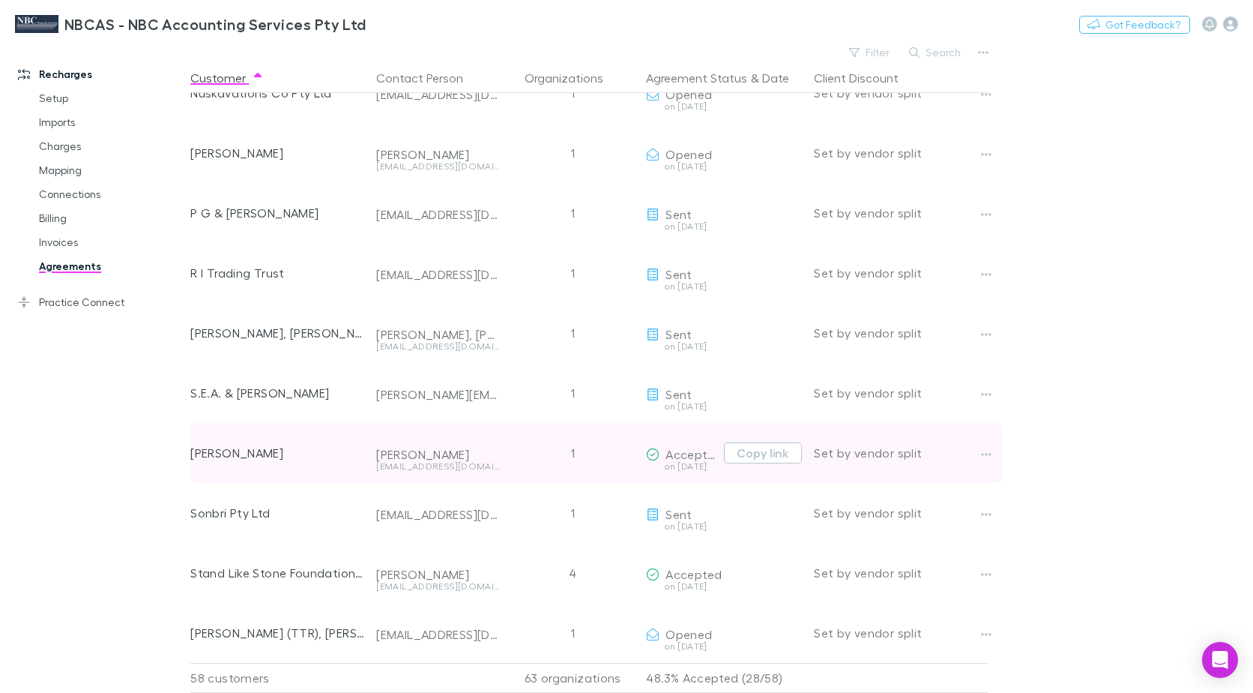
scroll to position [2324, 0]
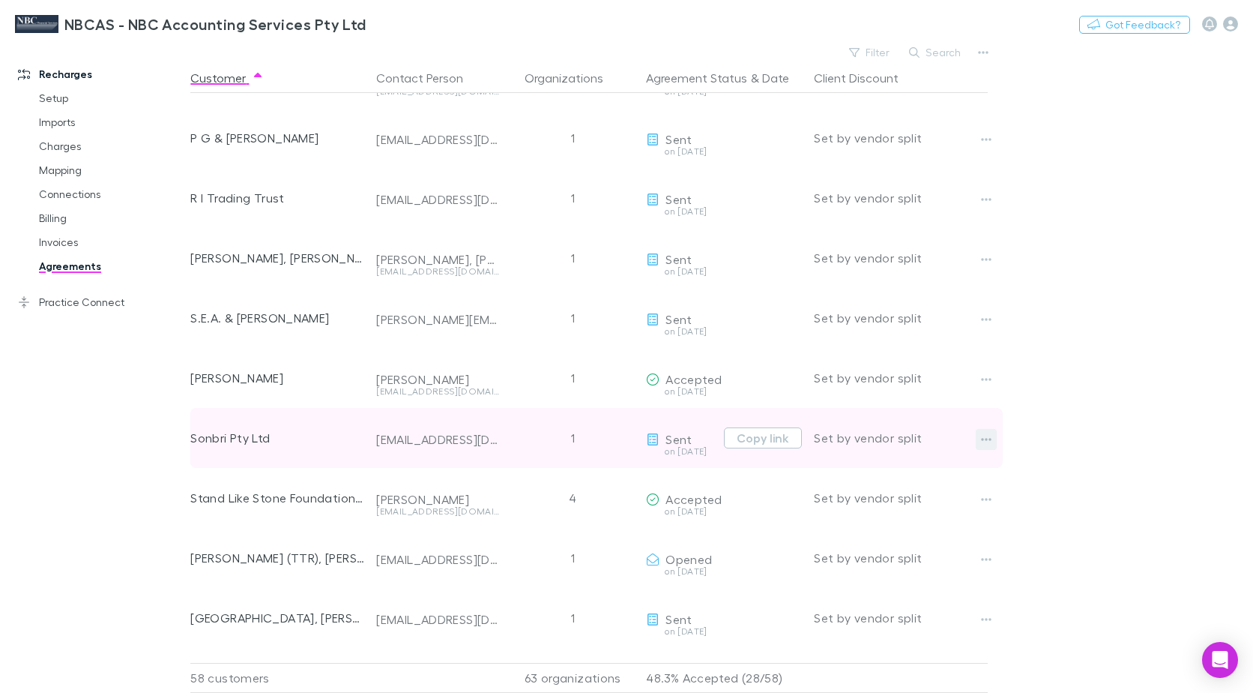
click at [992, 439] on icon "button" at bounding box center [987, 439] width 10 height 3
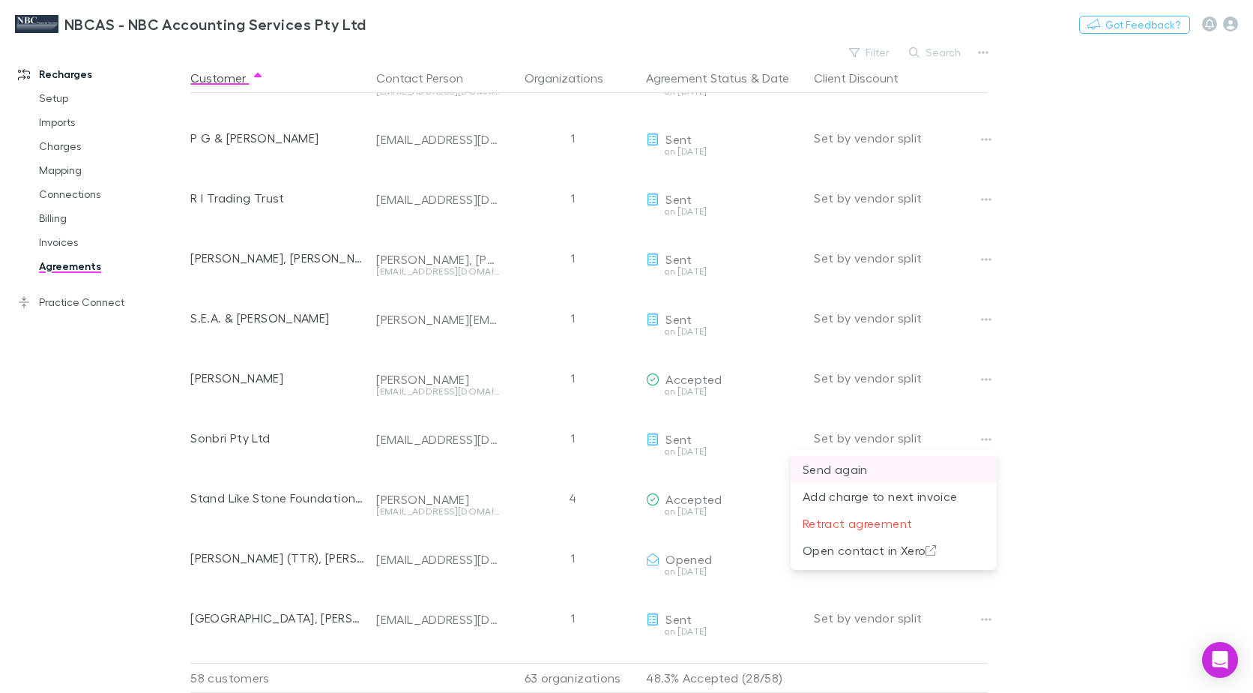
click at [879, 469] on p "Send again" at bounding box center [894, 469] width 182 height 18
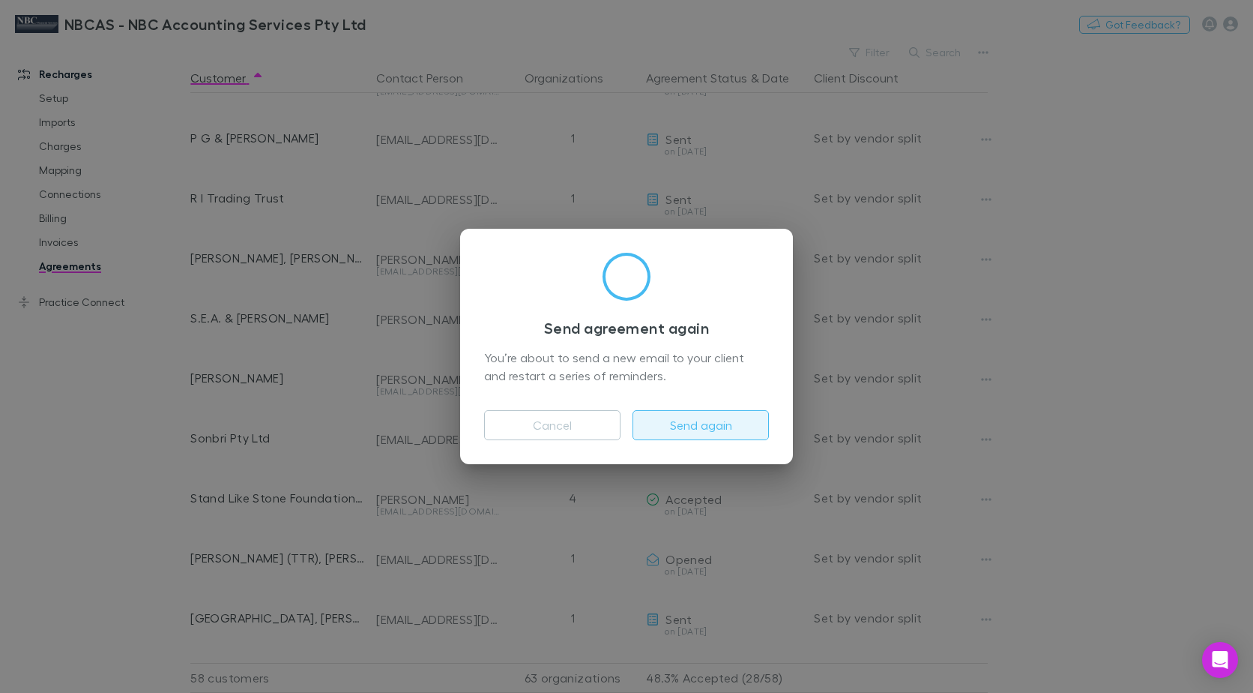
click at [675, 420] on button "Send again" at bounding box center [701, 425] width 136 height 30
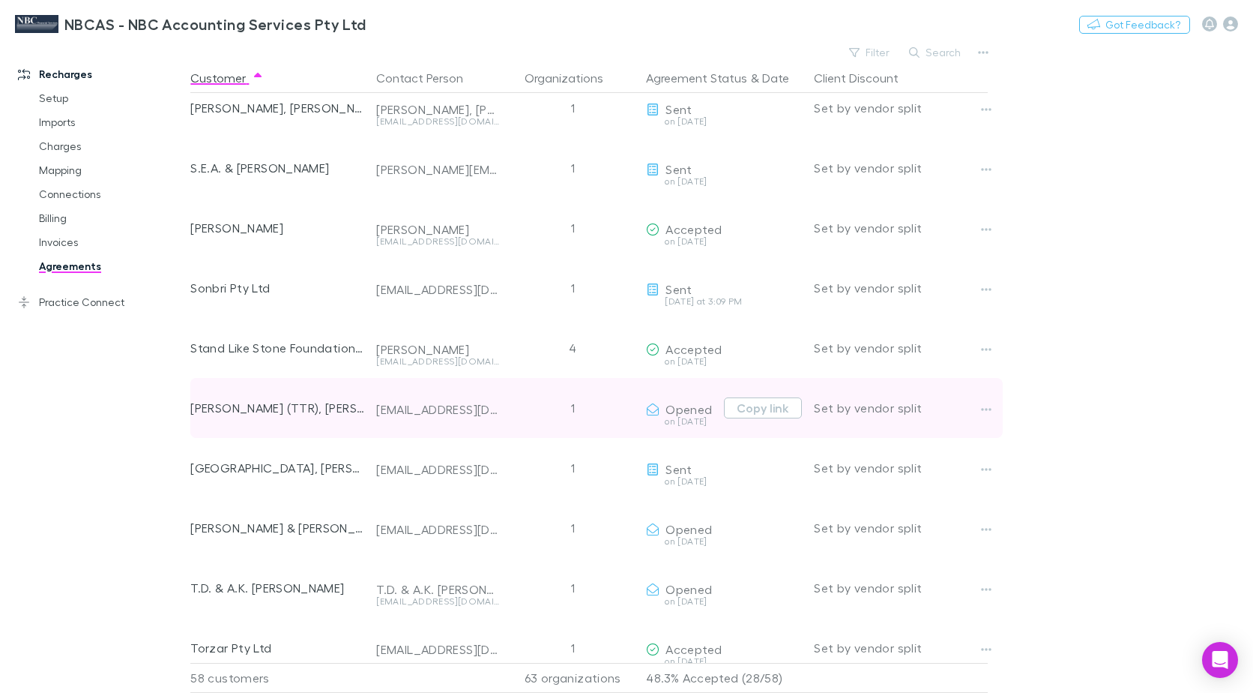
scroll to position [2549, 0]
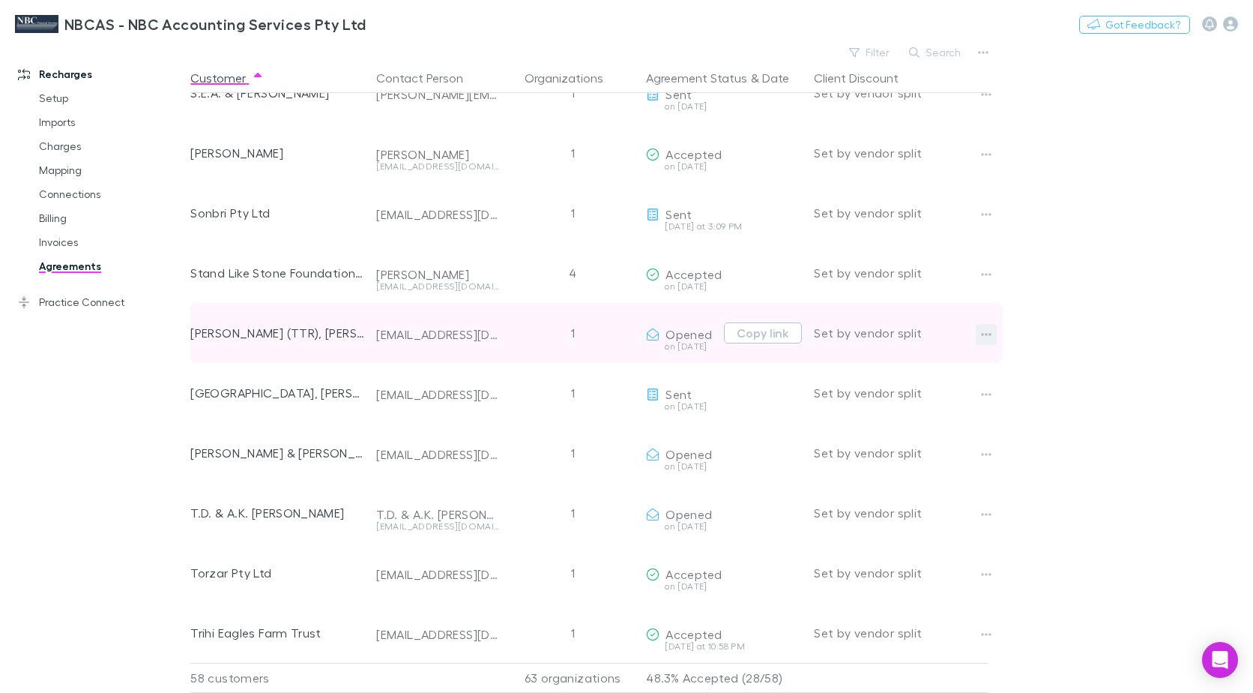
click at [996, 333] on button "button" at bounding box center [986, 334] width 21 height 21
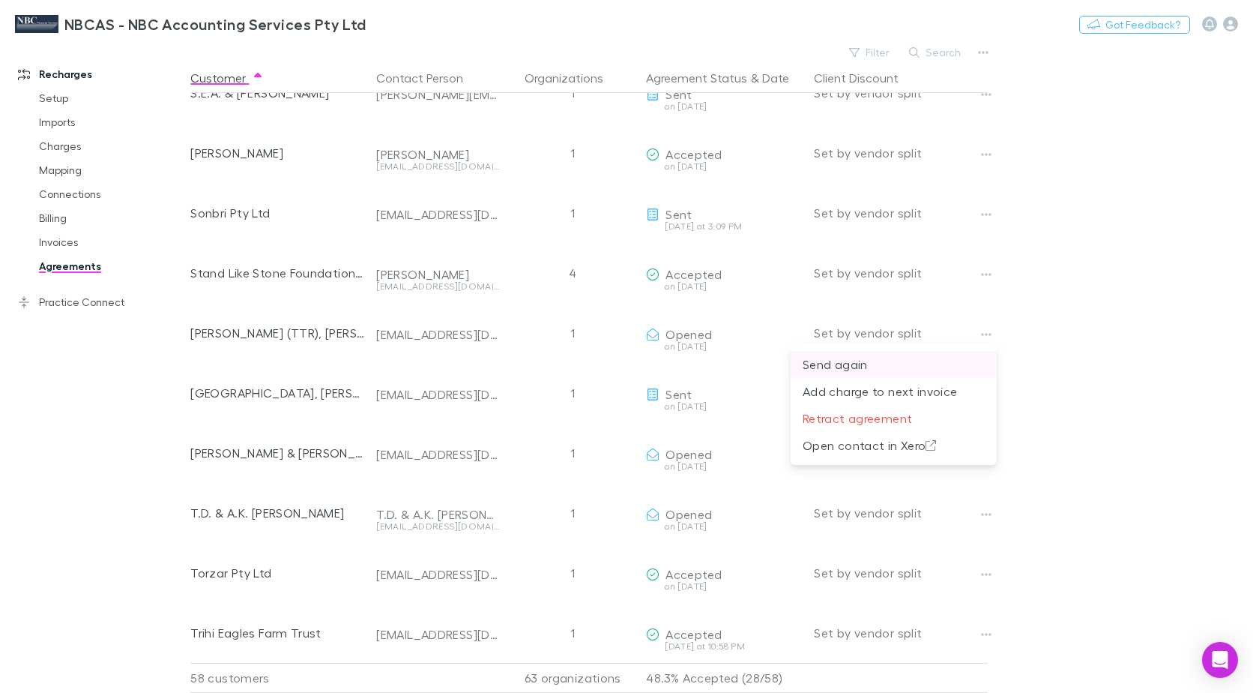
click at [864, 365] on p "Send again" at bounding box center [894, 364] width 182 height 18
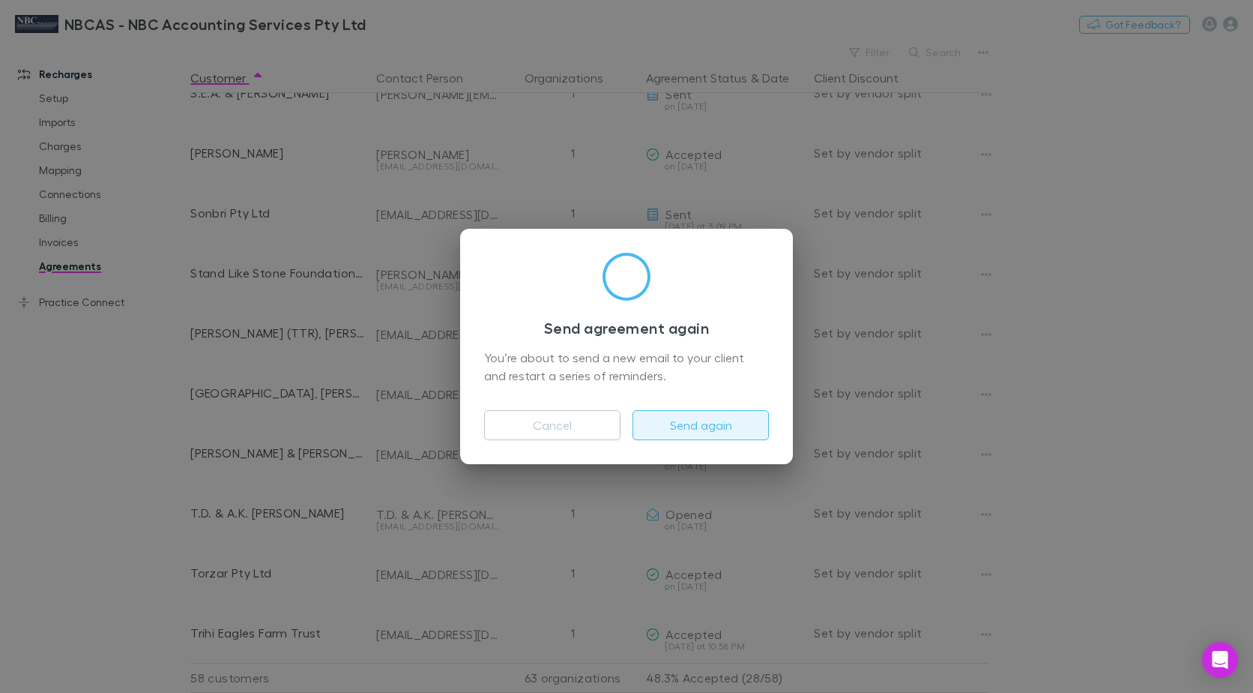
click at [729, 424] on button "Send again" at bounding box center [701, 425] width 136 height 30
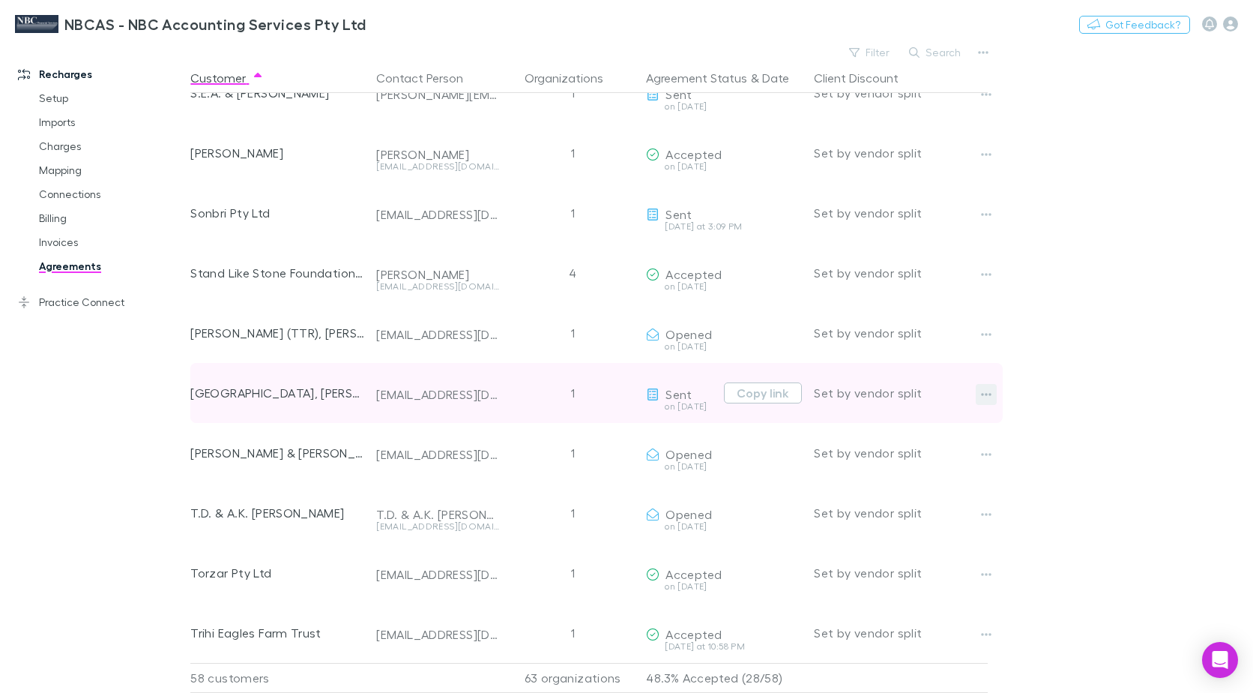
click at [977, 394] on button "button" at bounding box center [986, 394] width 21 height 21
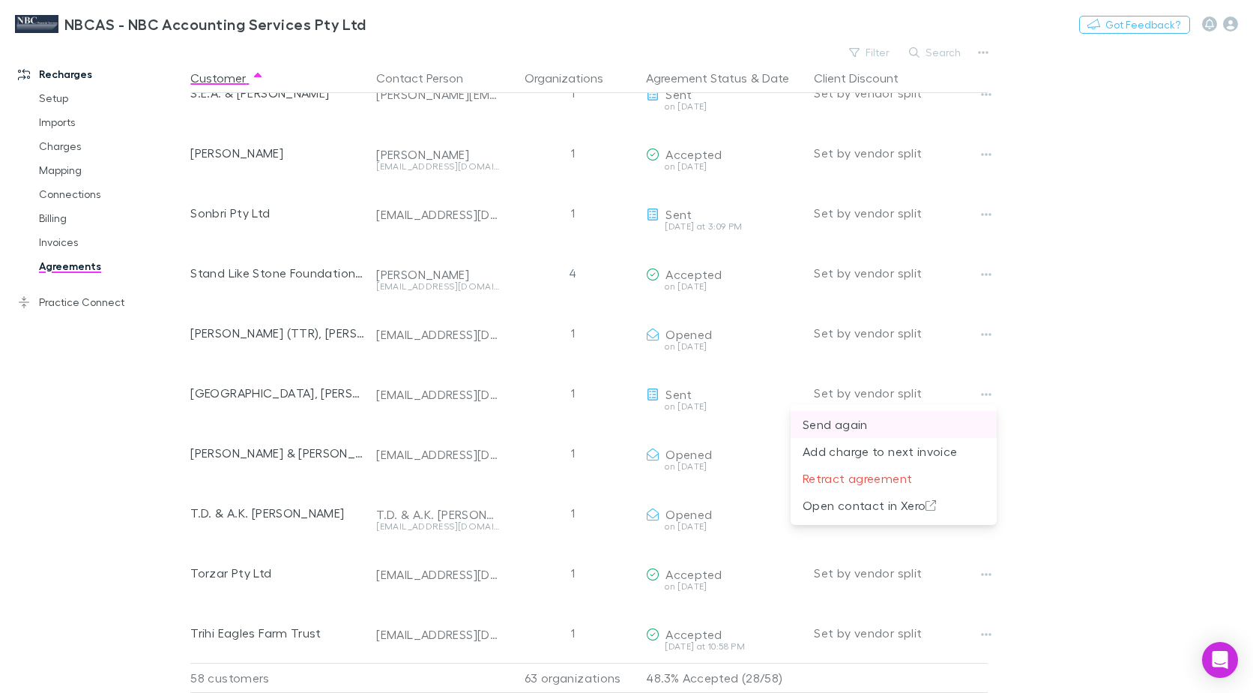
click at [844, 424] on p "Send again" at bounding box center [894, 424] width 182 height 18
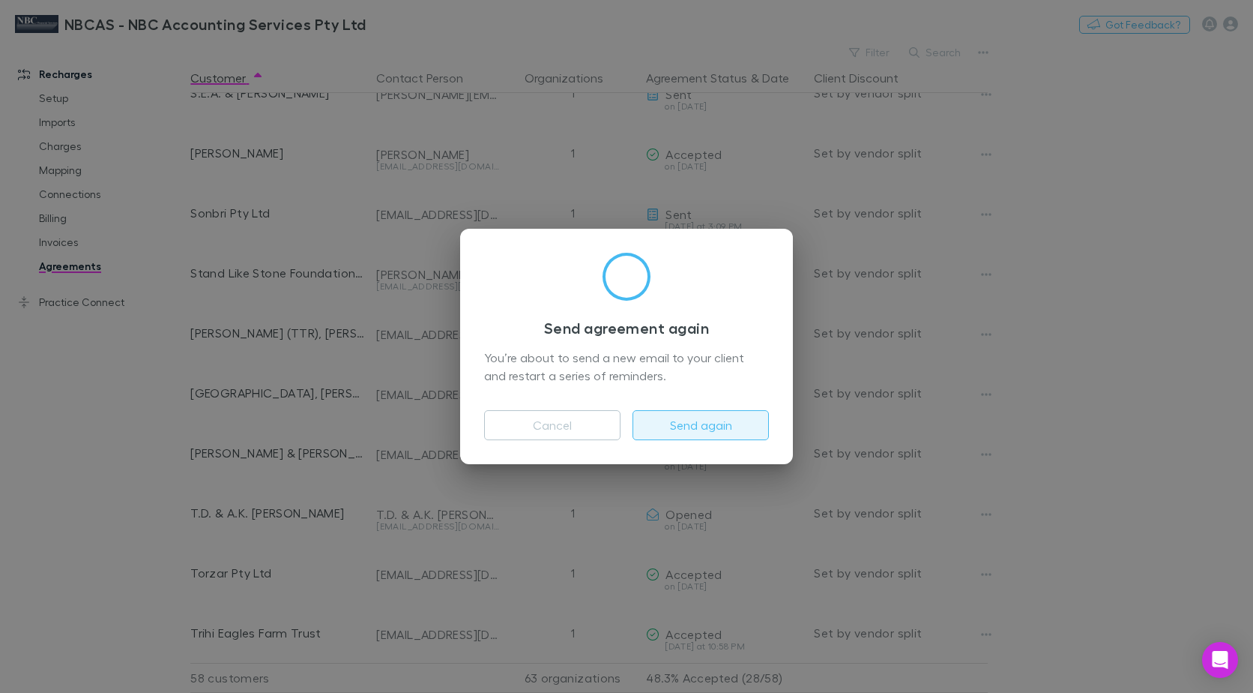
click at [692, 427] on button "Send again" at bounding box center [701, 425] width 136 height 30
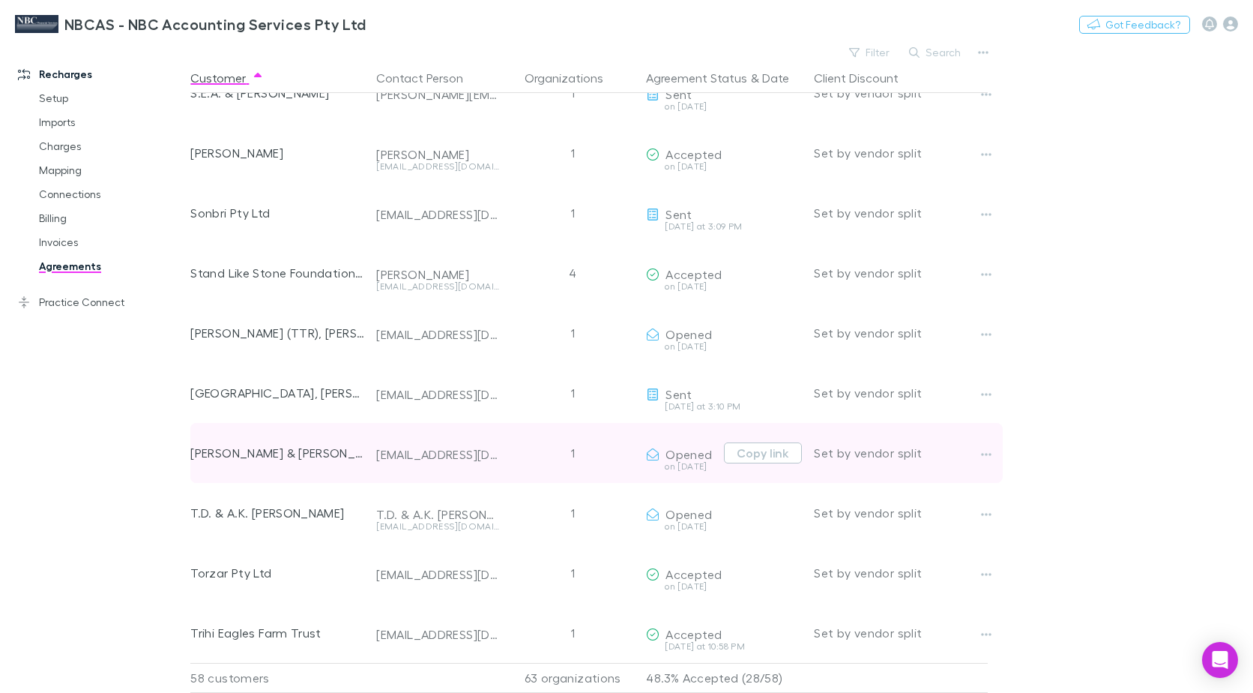
scroll to position [2624, 0]
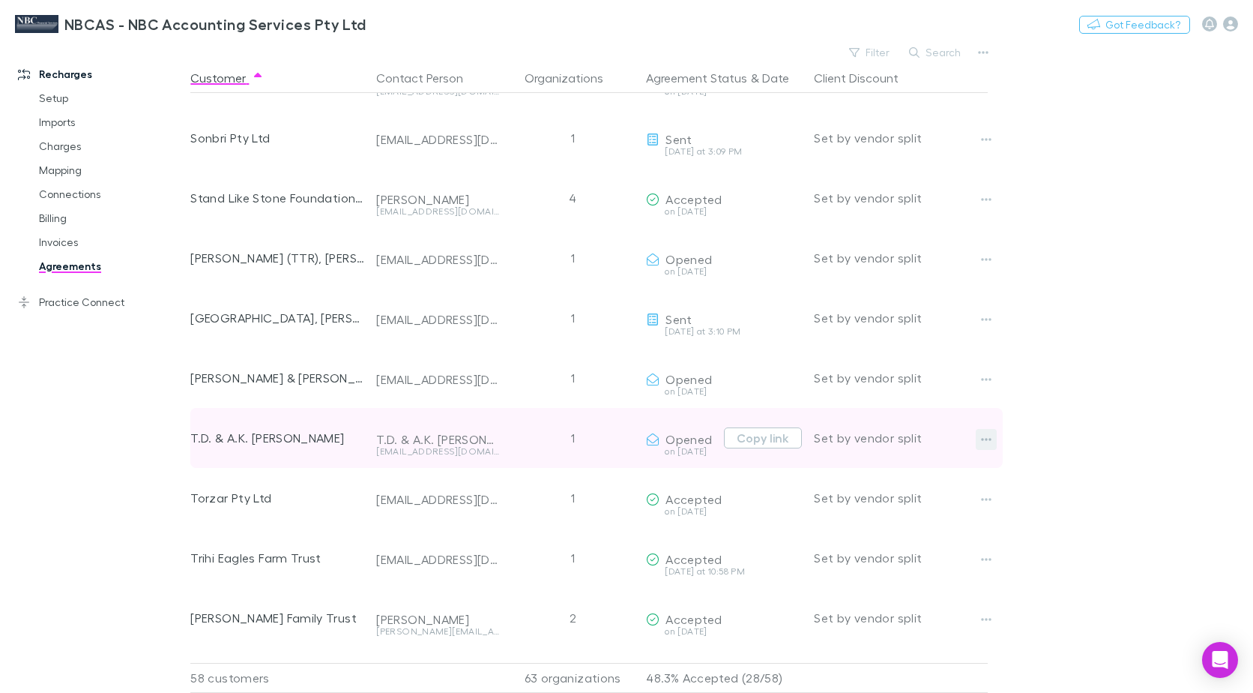
click at [984, 439] on icon "button" at bounding box center [986, 439] width 10 height 12
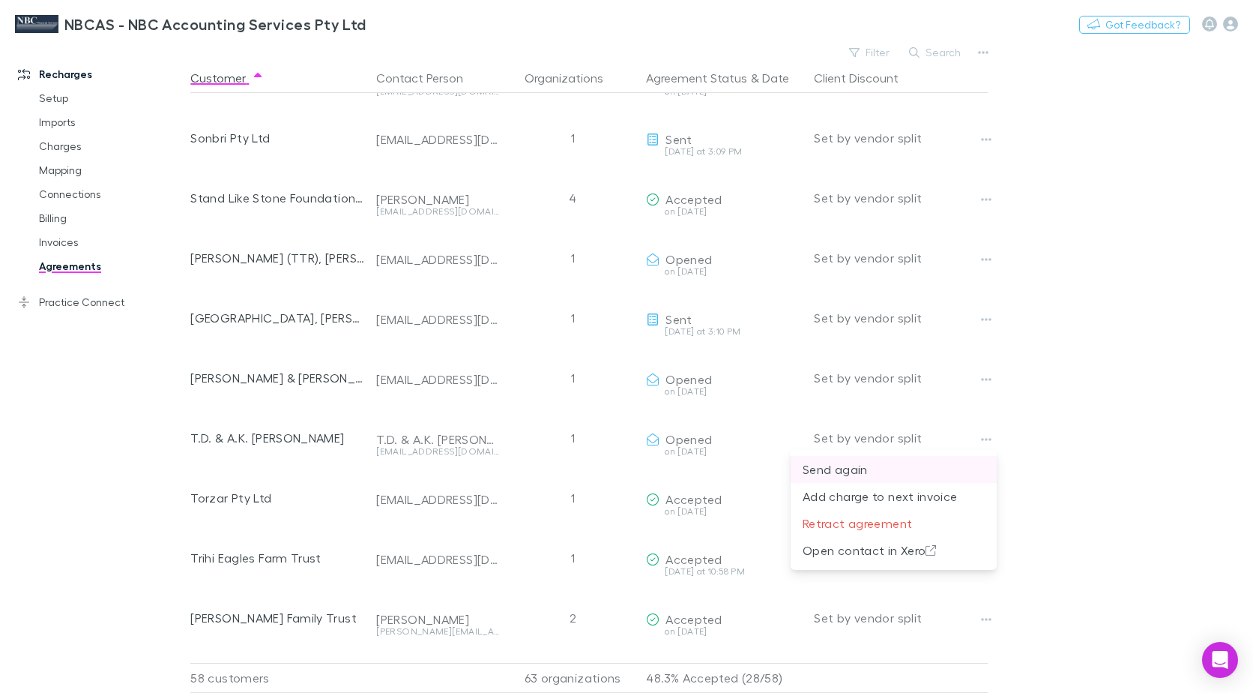
click at [850, 467] on p "Send again" at bounding box center [894, 469] width 182 height 18
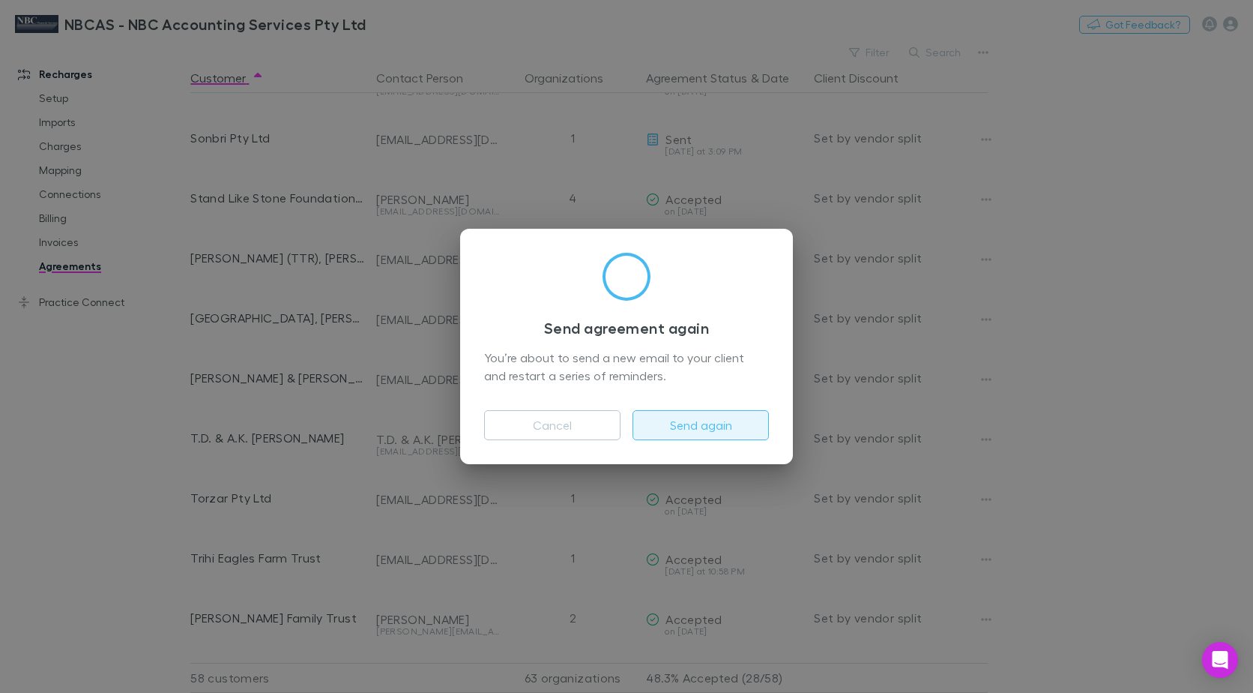
click at [747, 427] on button "Send again" at bounding box center [701, 425] width 136 height 30
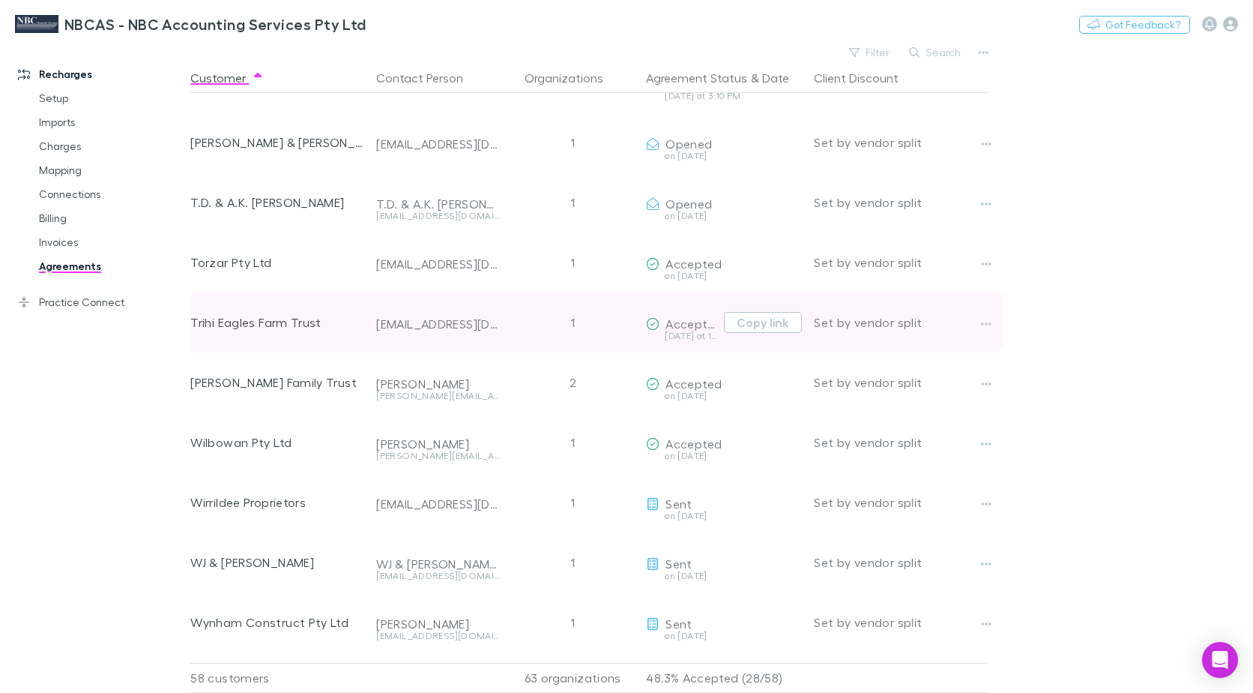
scroll to position [2921, 0]
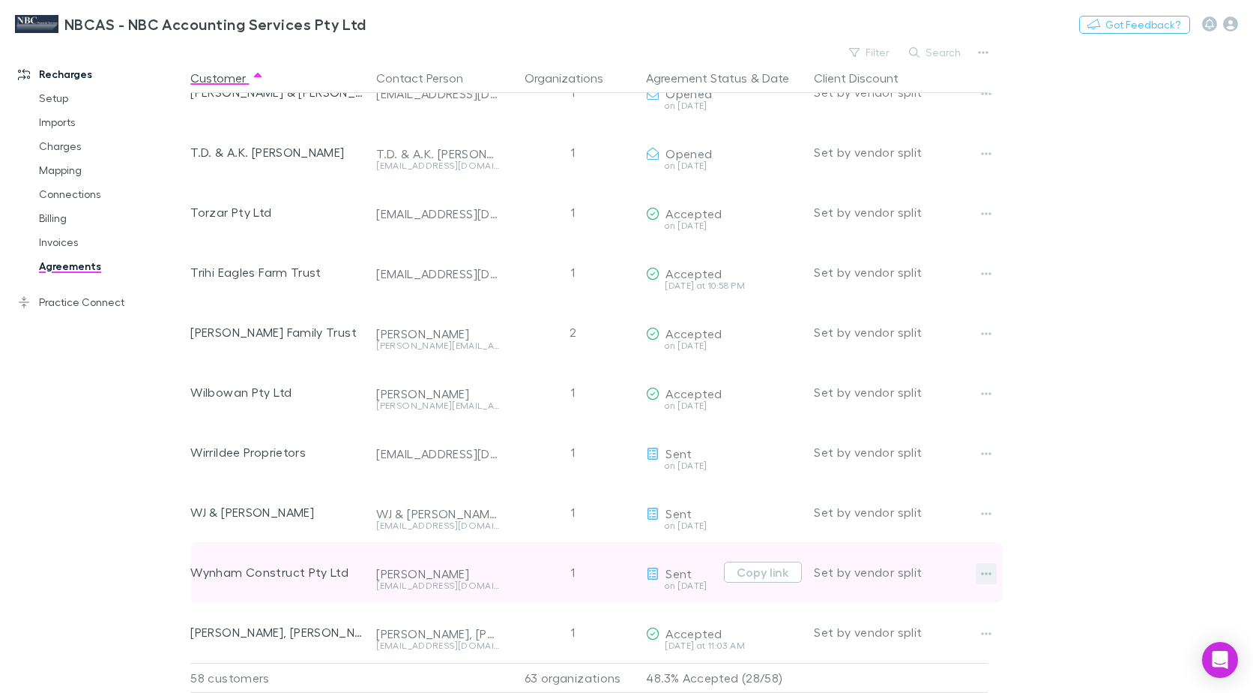
click at [989, 568] on icon "button" at bounding box center [986, 574] width 10 height 12
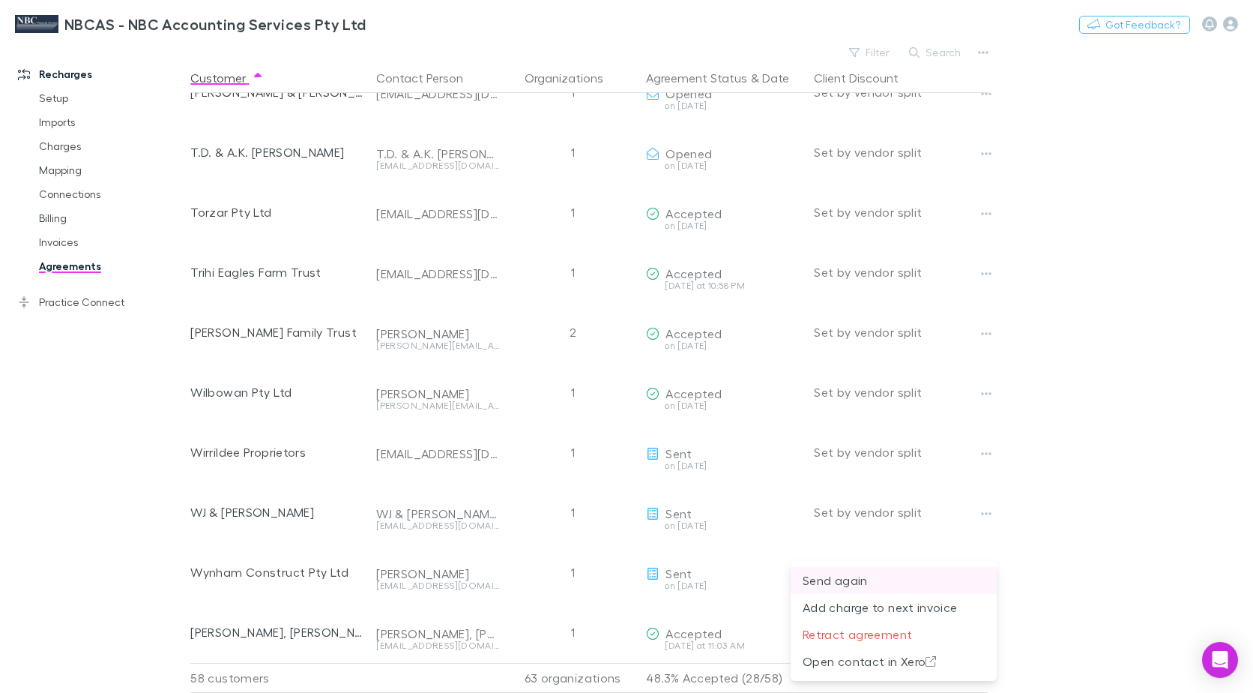
click at [861, 580] on p "Send again" at bounding box center [894, 580] width 182 height 18
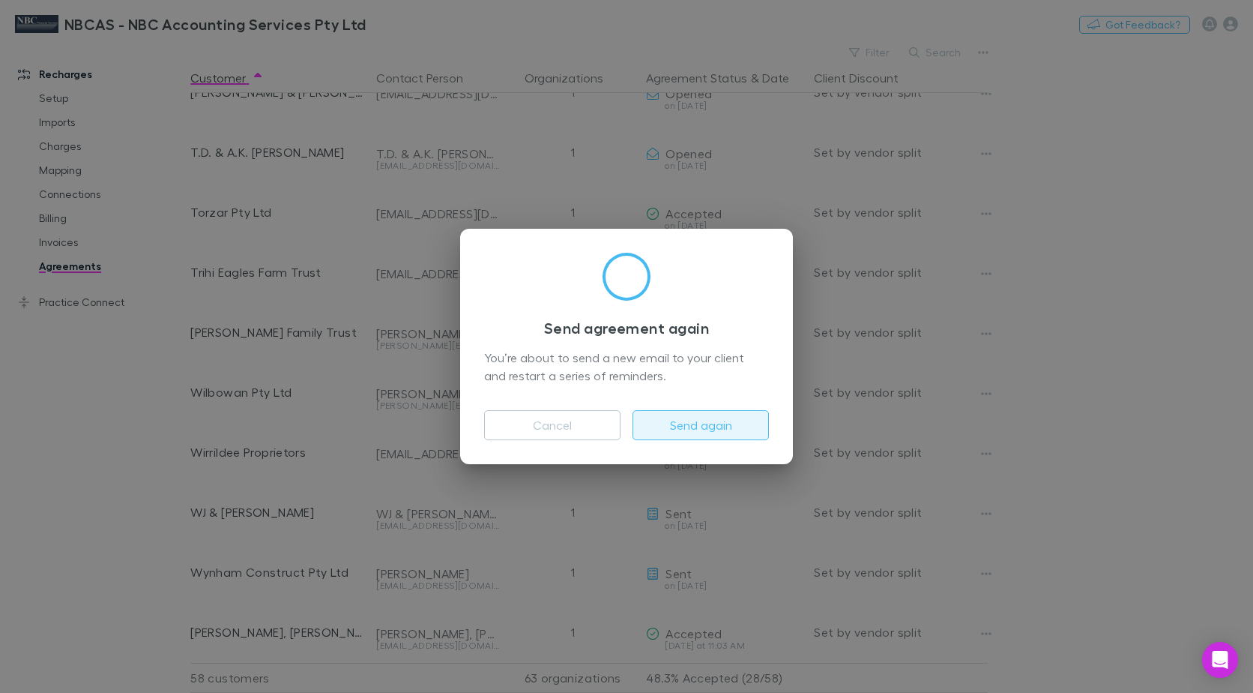
click at [687, 423] on button "Send again" at bounding box center [701, 425] width 136 height 30
